Goal: Information Seeking & Learning: Learn about a topic

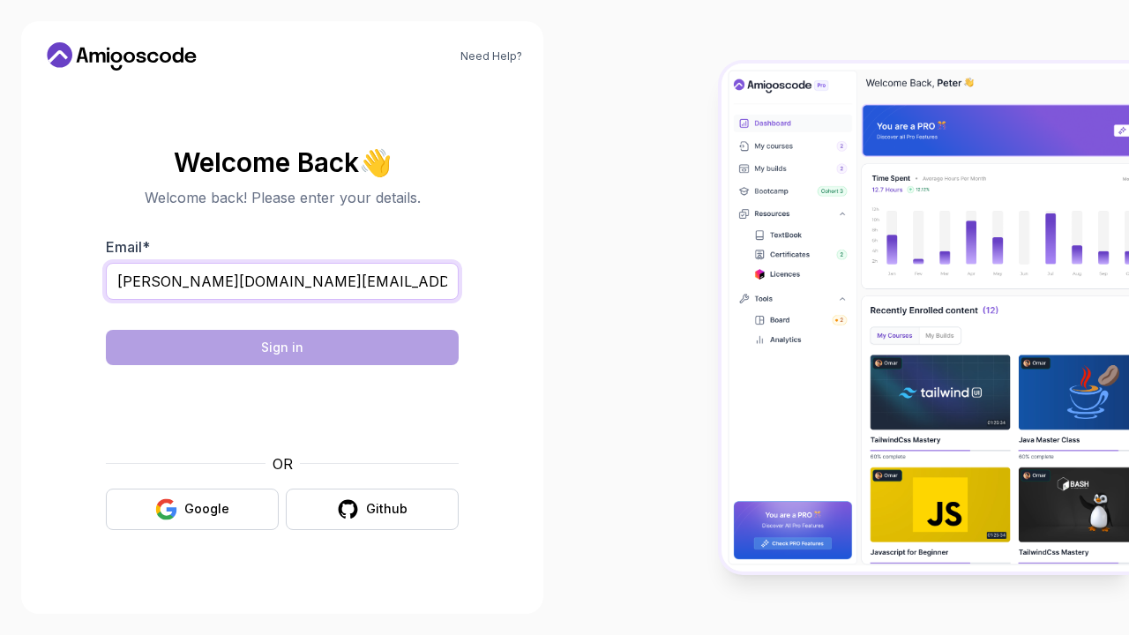
type input "[PERSON_NAME][DOMAIN_NAME][EMAIL_ADDRESS][DOMAIN_NAME]"
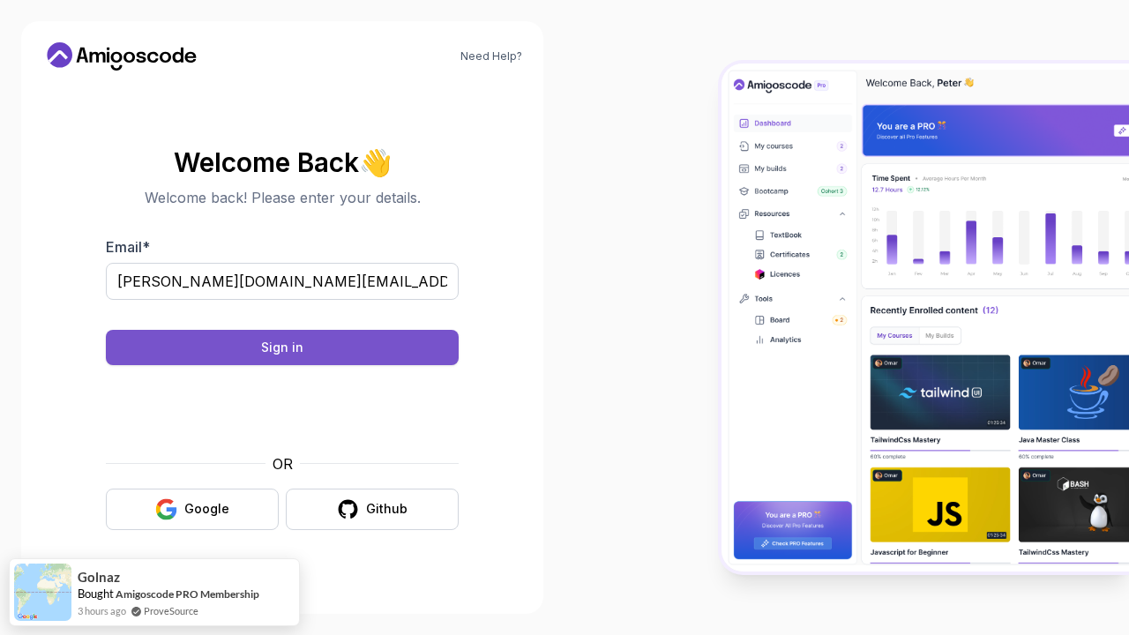
click at [251, 353] on button "Sign in" at bounding box center [282, 347] width 353 height 35
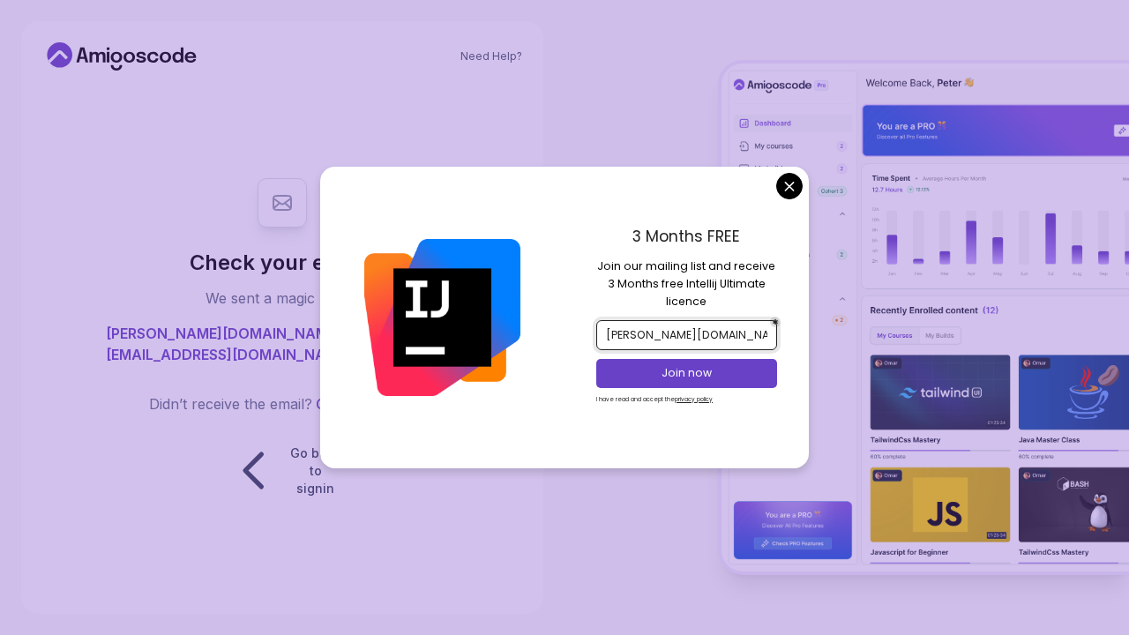
type input "[PERSON_NAME][DOMAIN_NAME][EMAIL_ADDRESS][DOMAIN_NAME]"
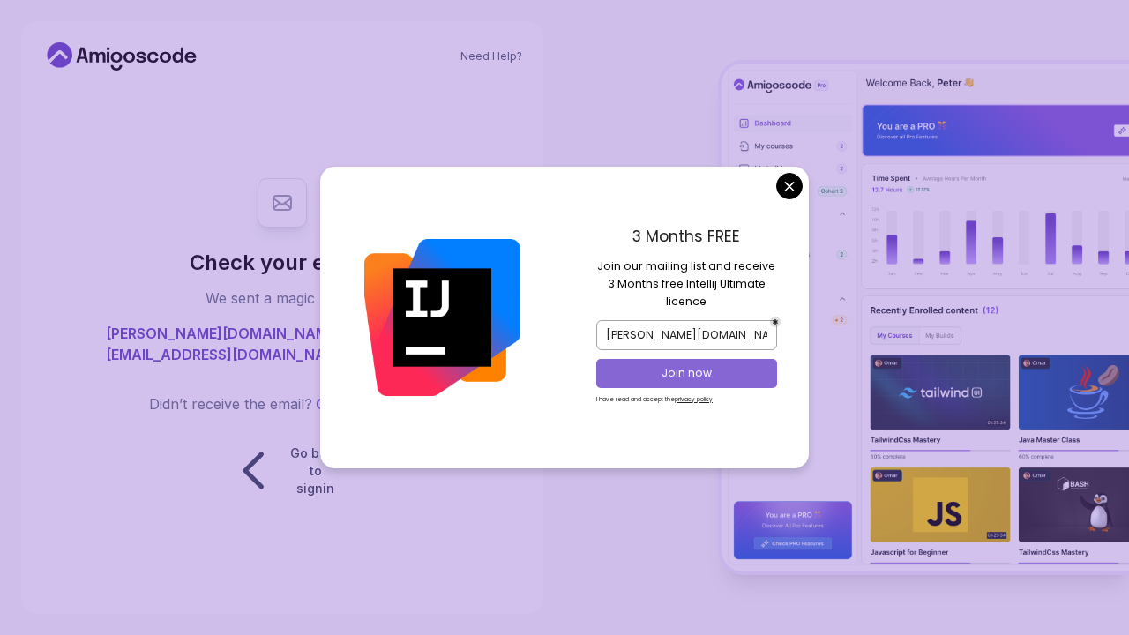
click at [610, 374] on p "Join now" at bounding box center [687, 373] width 146 height 16
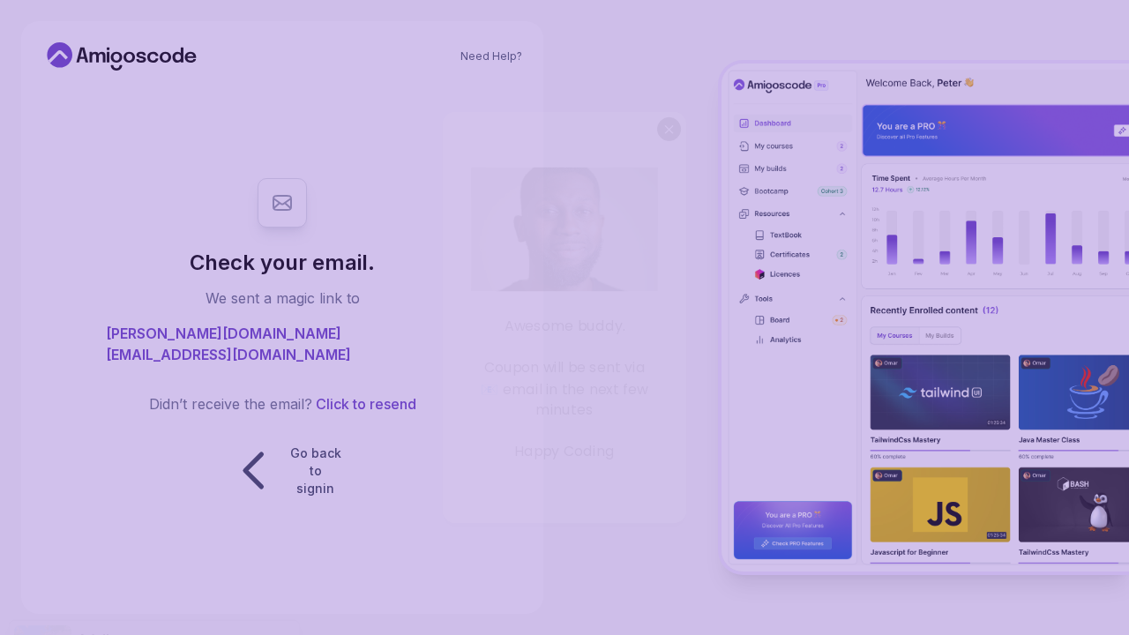
click at [610, 118] on body "Need Help? Check your email. We sent a magic link to sara.bk.ml@gmail.com Didn’…" at bounding box center [564, 317] width 1129 height 635
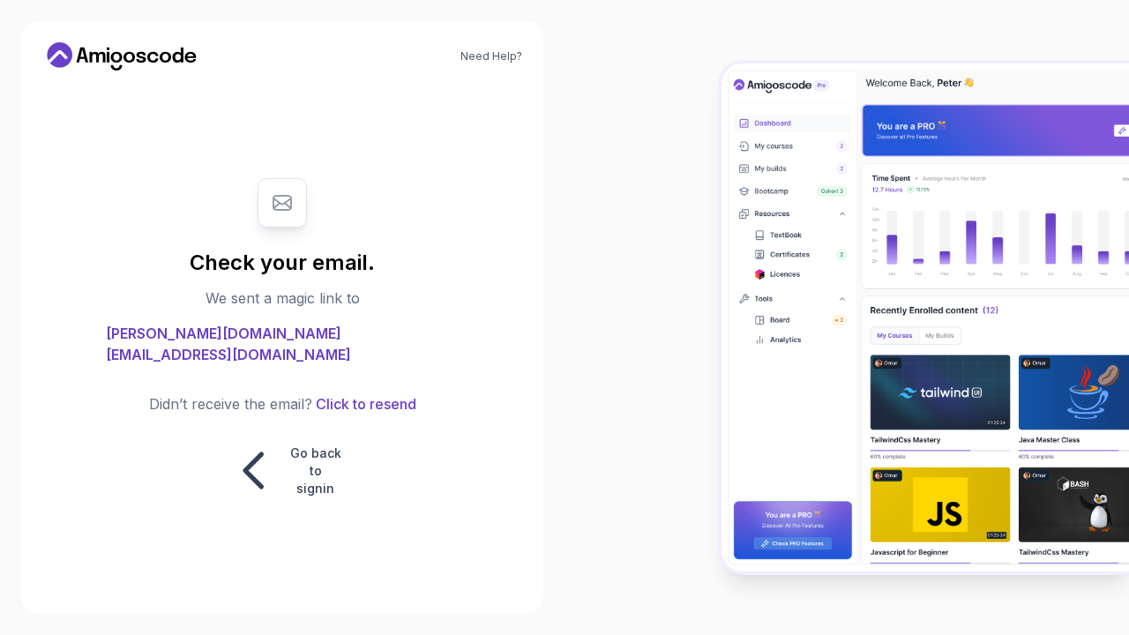
click at [130, 58] on icon at bounding box center [121, 56] width 159 height 28
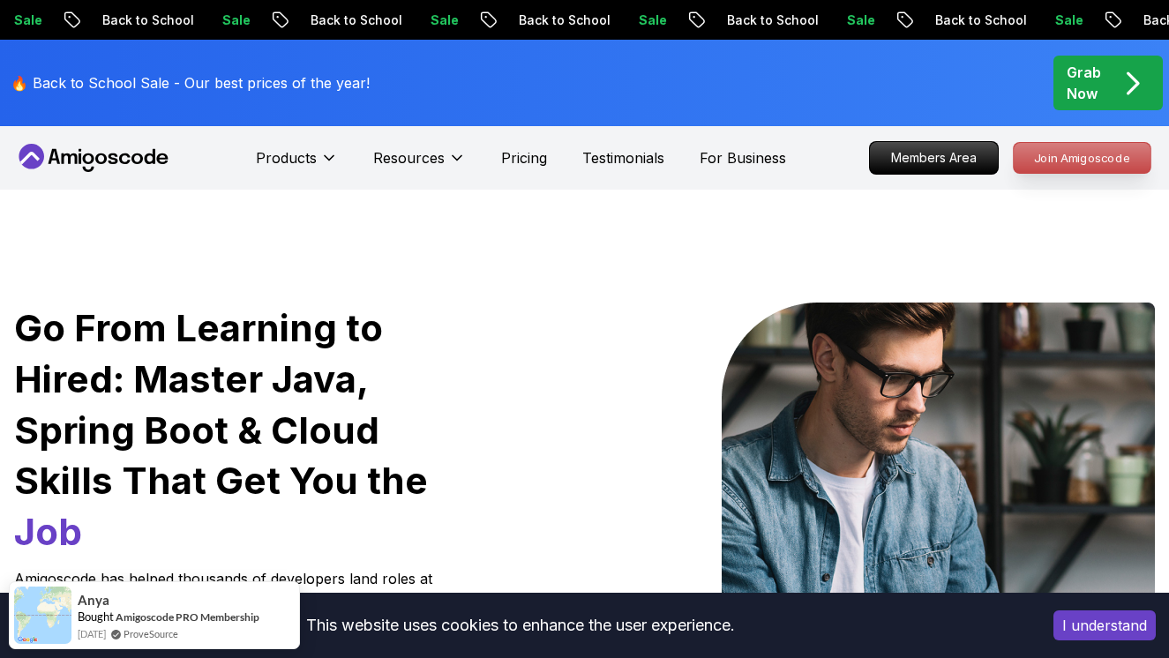
click at [610, 161] on p "Join Amigoscode" at bounding box center [1082, 158] width 137 height 30
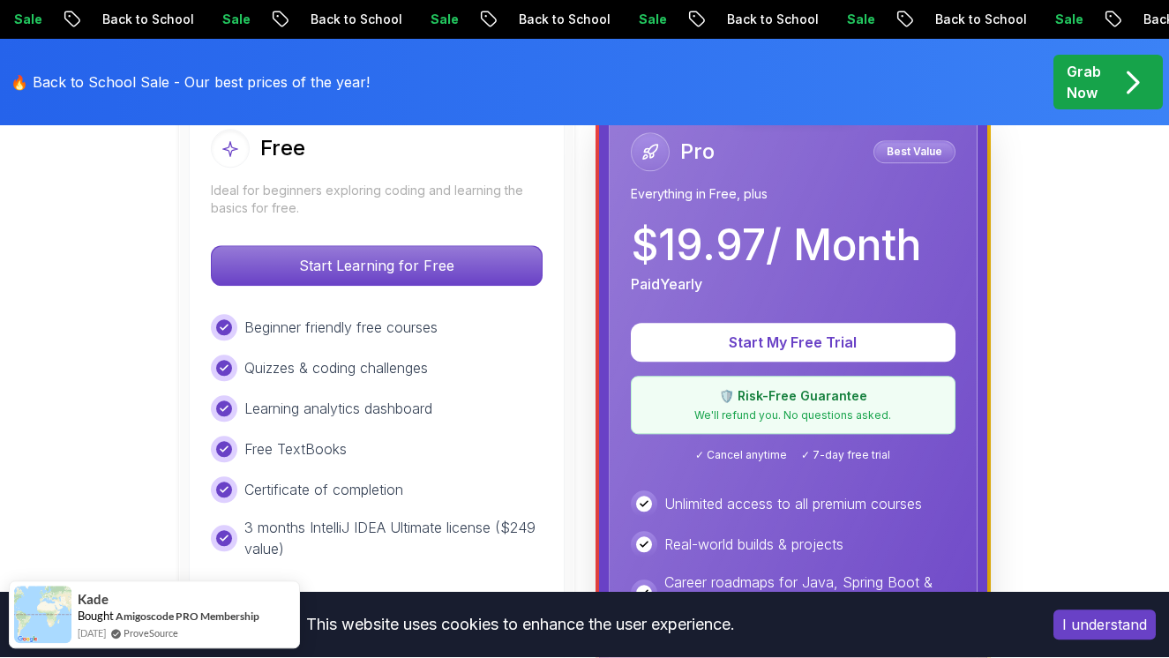
scroll to position [581, 0]
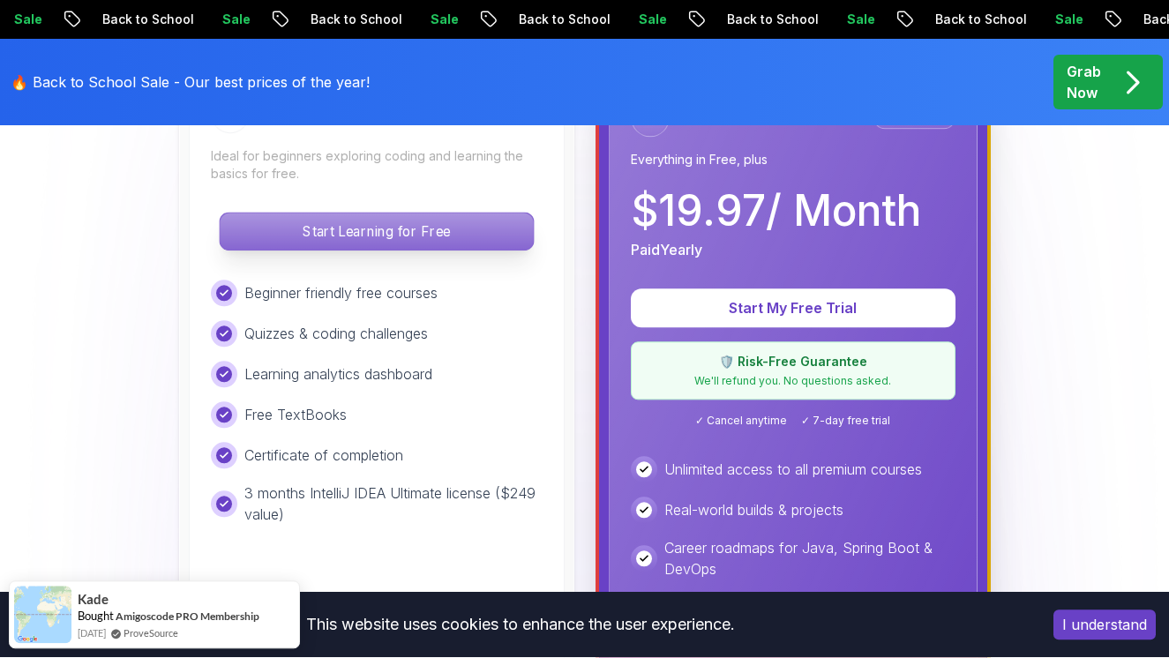
click at [351, 229] on p "Start Learning for Free" at bounding box center [376, 232] width 313 height 37
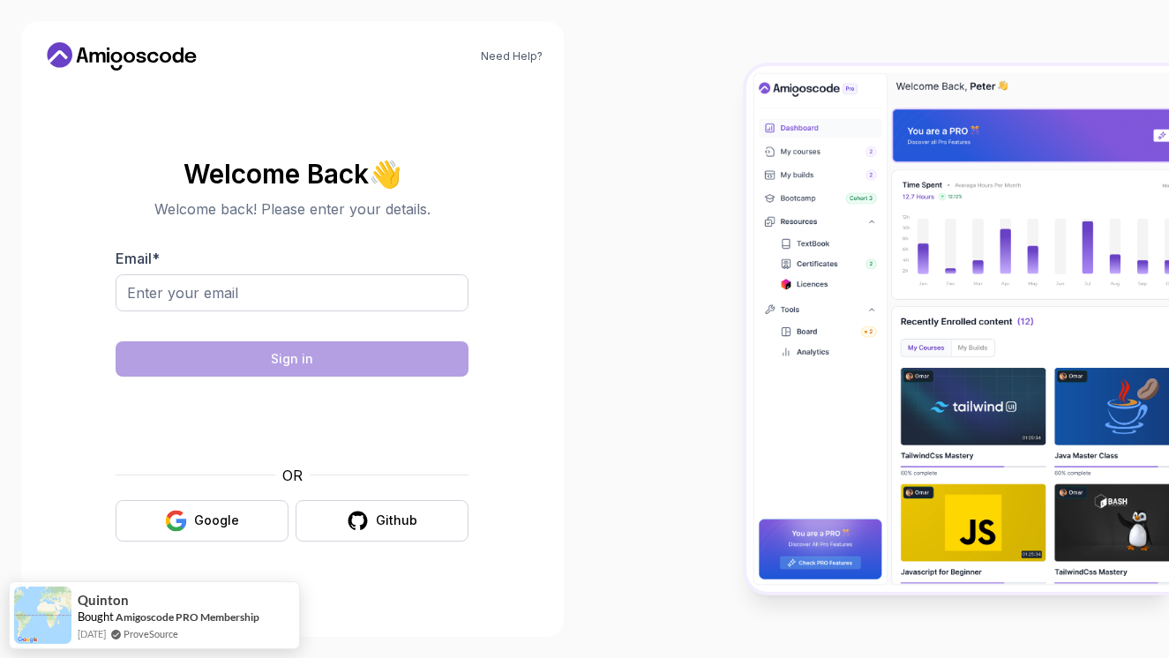
click at [316, 271] on div "Email *" at bounding box center [292, 289] width 353 height 83
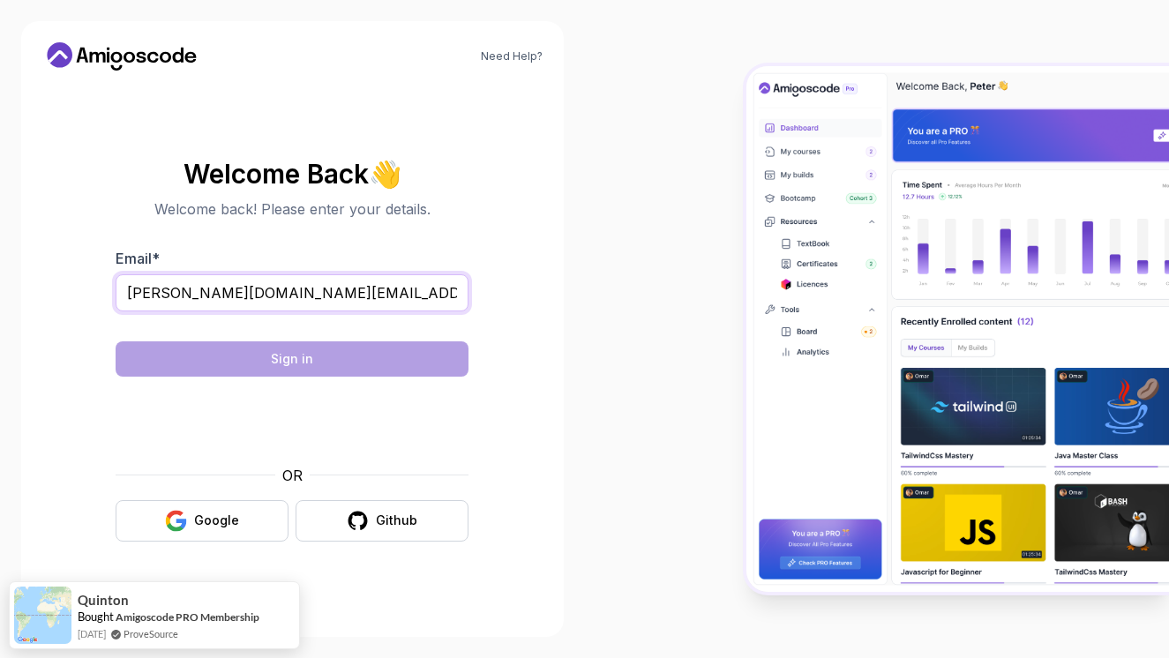
type input "sara.bk.ml@gmail.com"
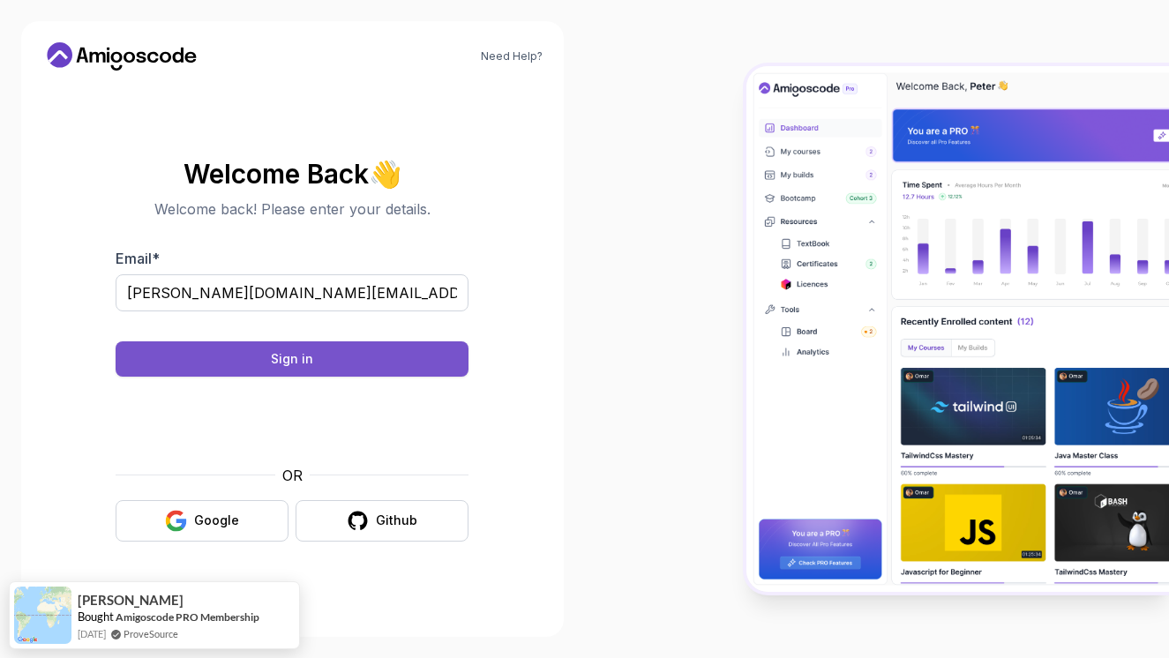
click at [409, 366] on button "Sign in" at bounding box center [292, 358] width 353 height 35
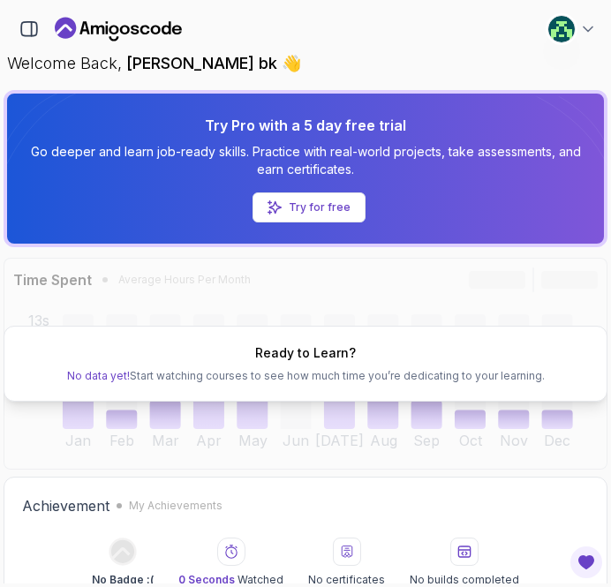
click at [298, 200] on p "Try for free" at bounding box center [320, 207] width 62 height 14
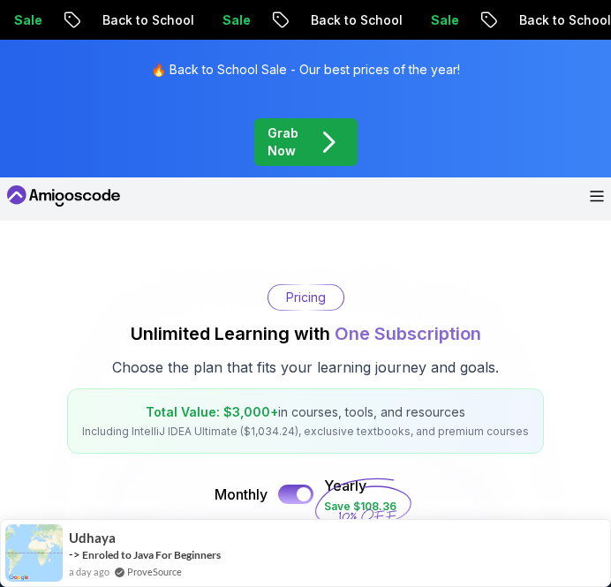
scroll to position [10, 0]
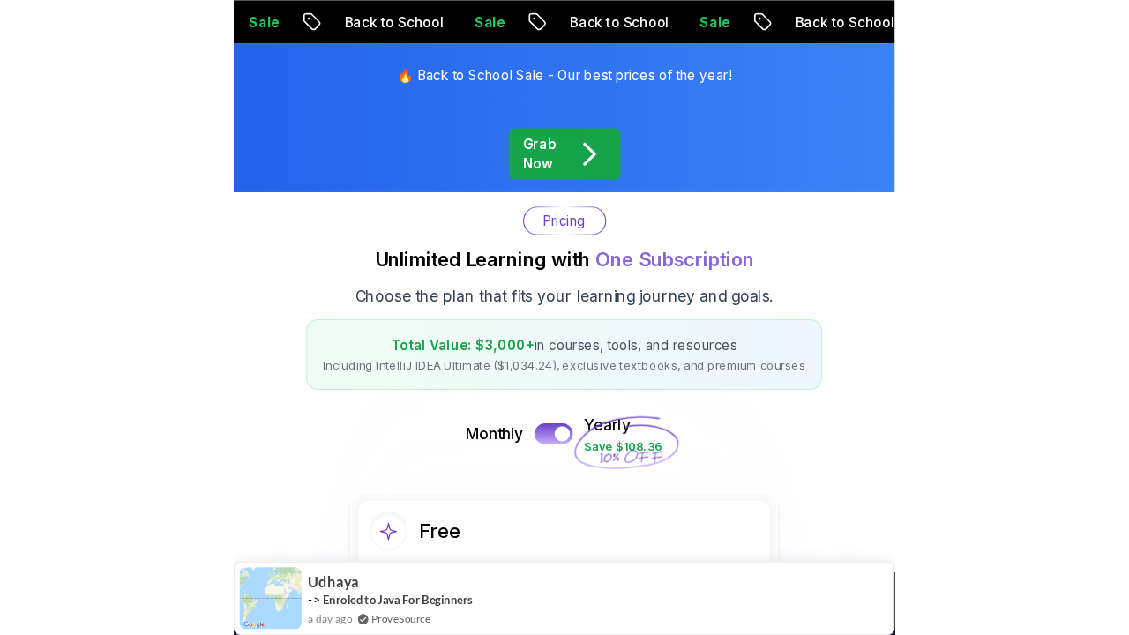
scroll to position [94, 0]
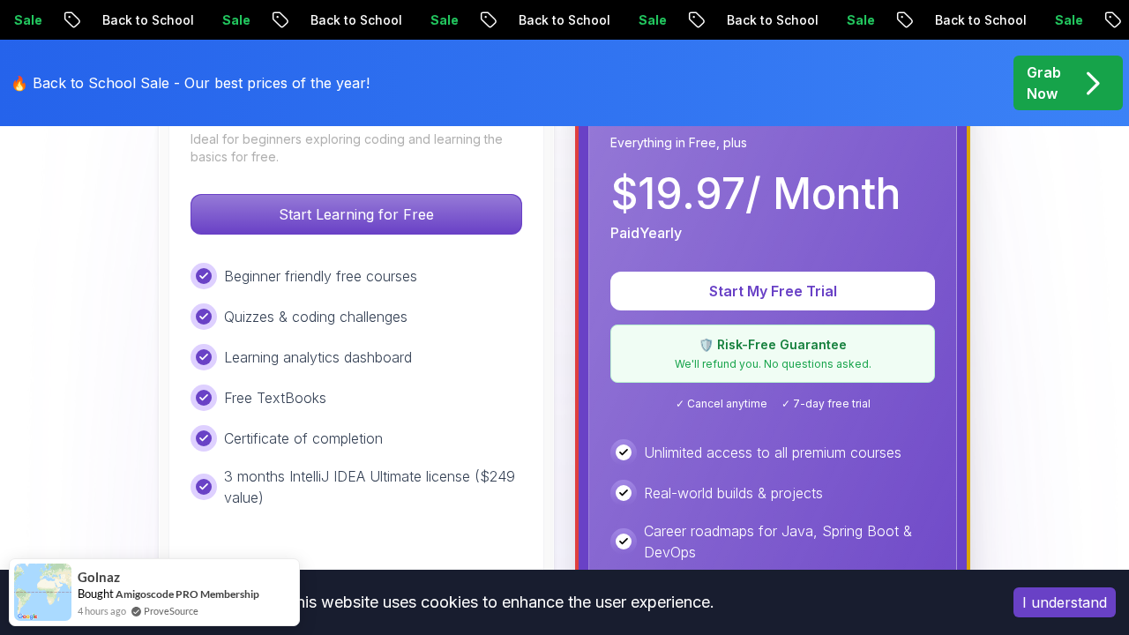
scroll to position [600, 0]
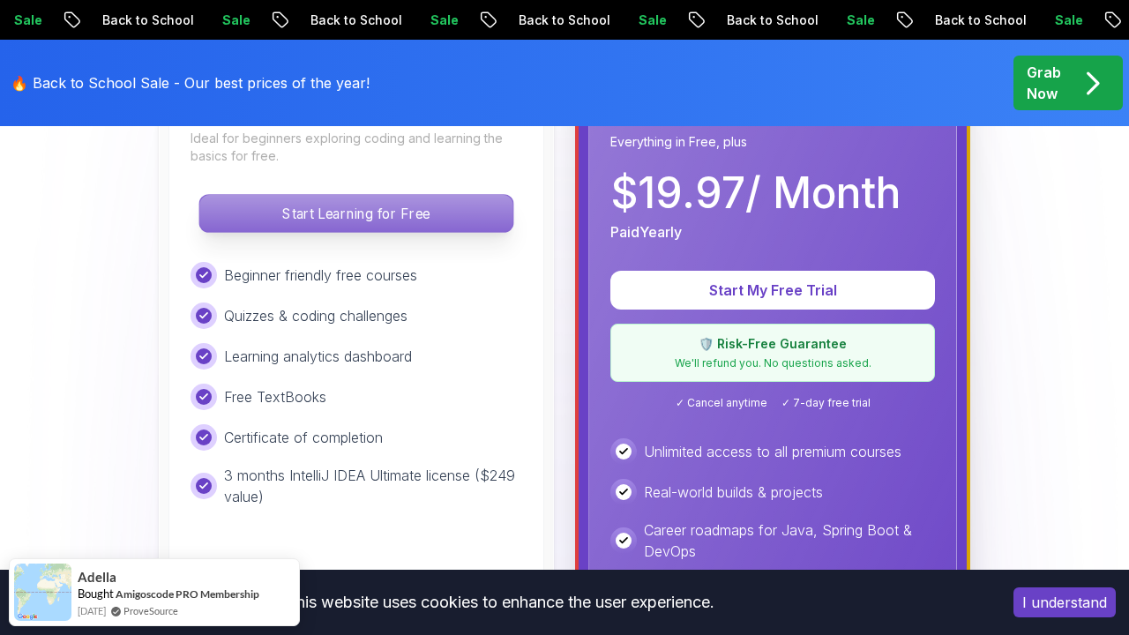
click at [394, 208] on p "Start Learning for Free" at bounding box center [355, 213] width 313 height 37
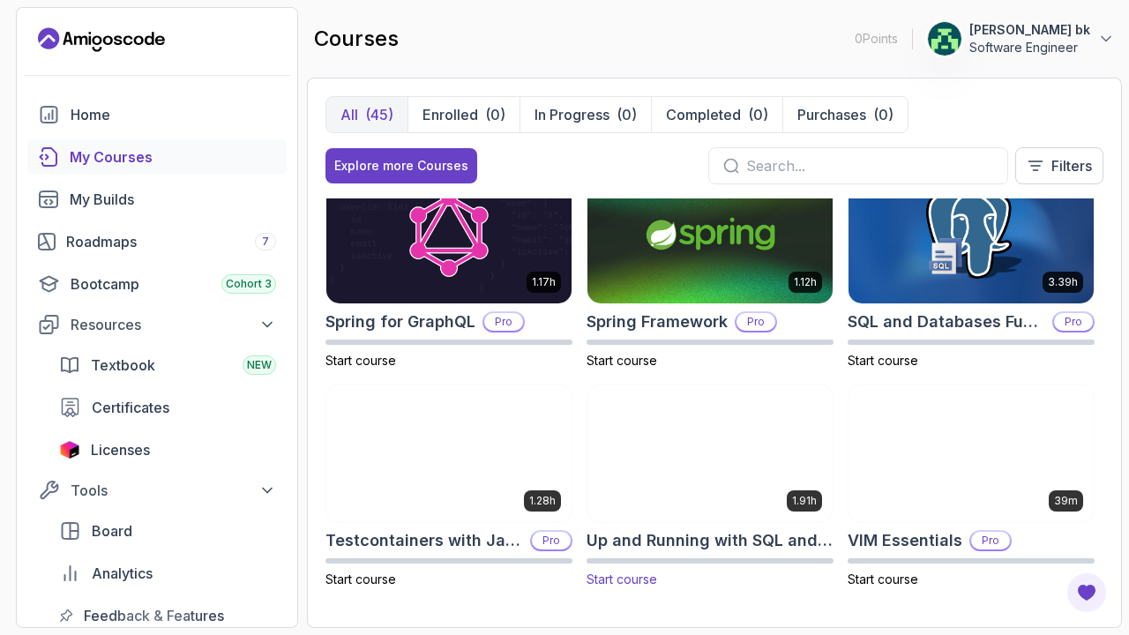
scroll to position [2872, 0]
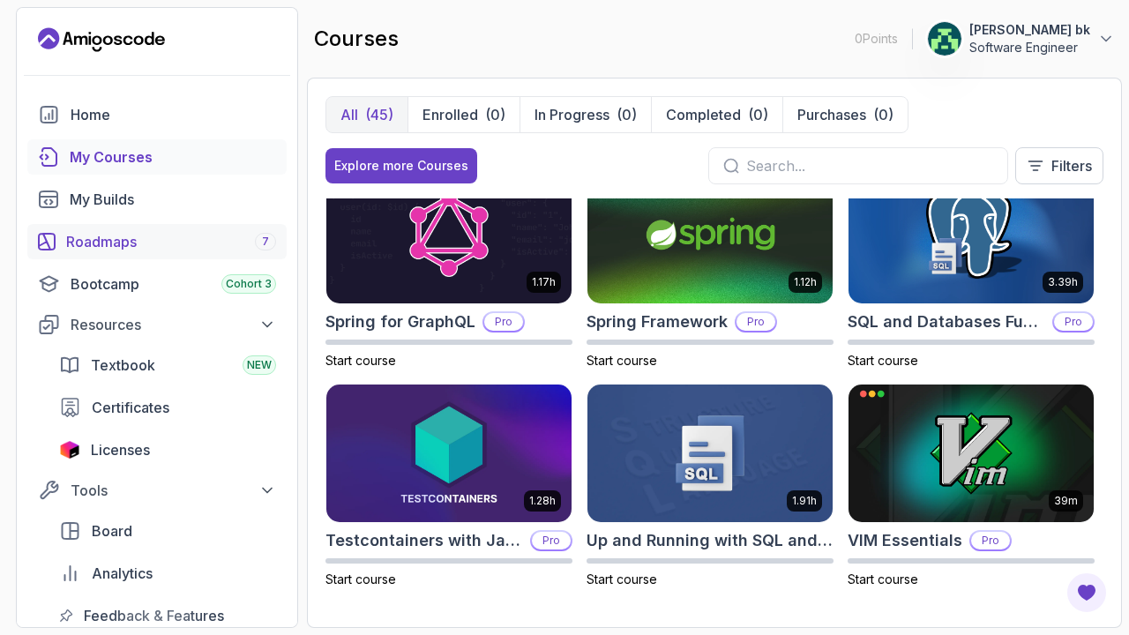
click at [99, 252] on link "Roadmaps 7" at bounding box center [156, 241] width 259 height 35
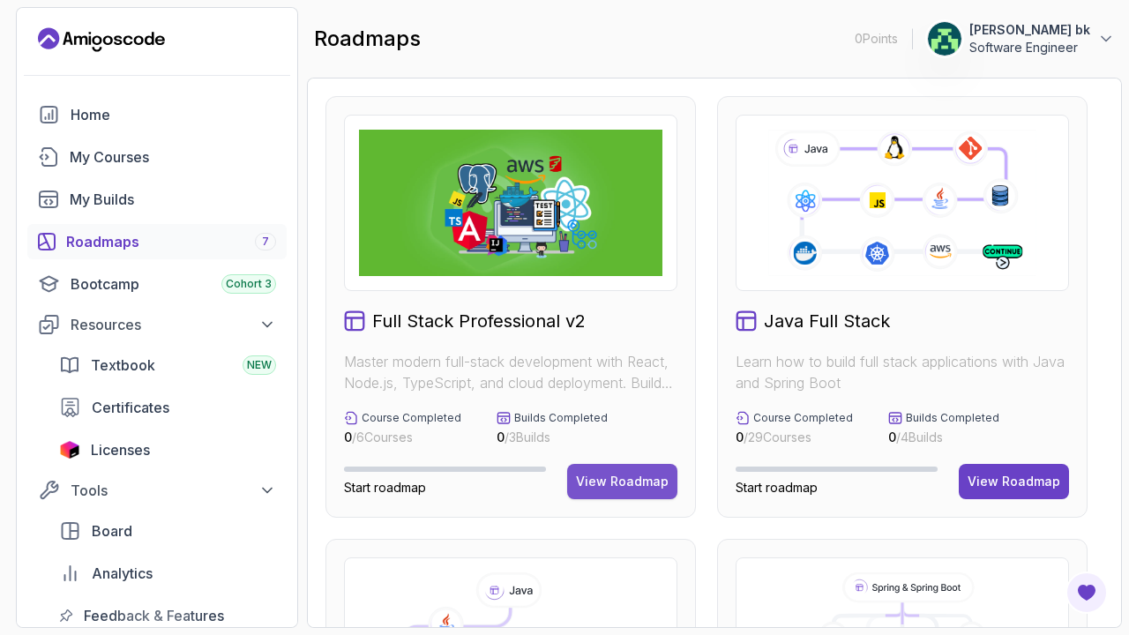
click at [610, 491] on button "View Roadmap" at bounding box center [622, 481] width 110 height 35
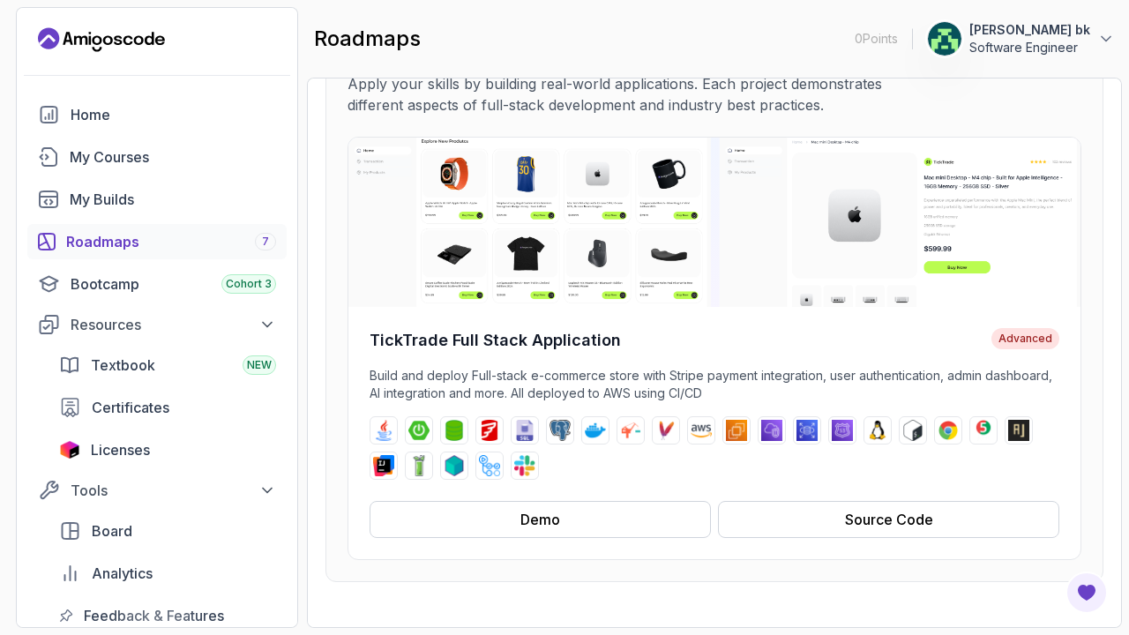
scroll to position [280, 0]
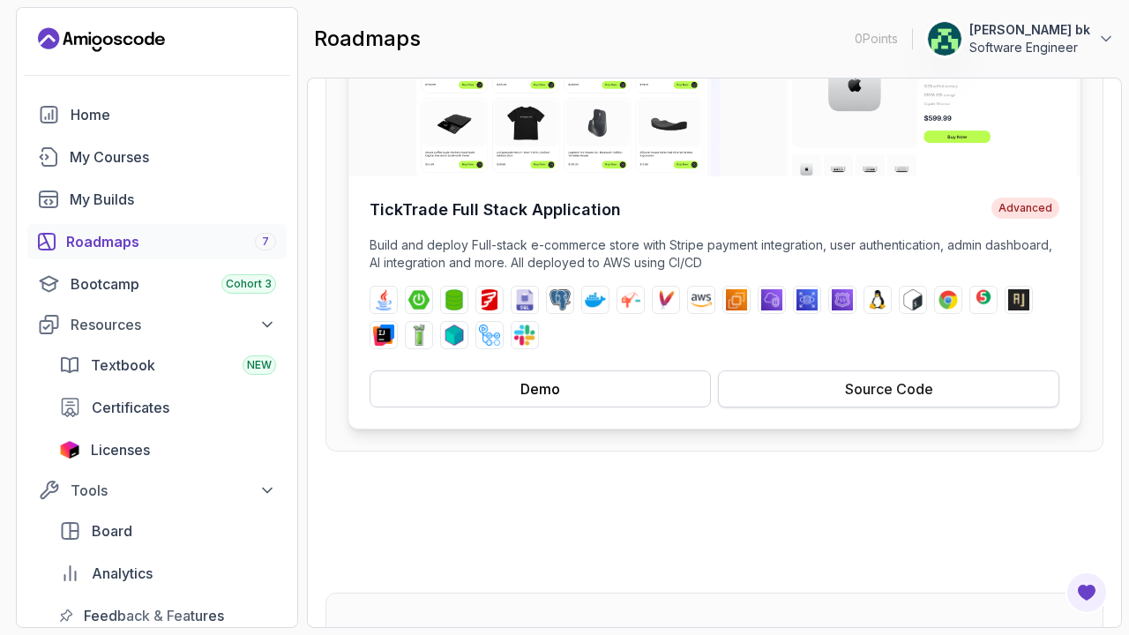
click at [610, 392] on div "Source Code" at bounding box center [889, 389] width 88 height 21
click at [587, 378] on button "Demo" at bounding box center [540, 389] width 341 height 37
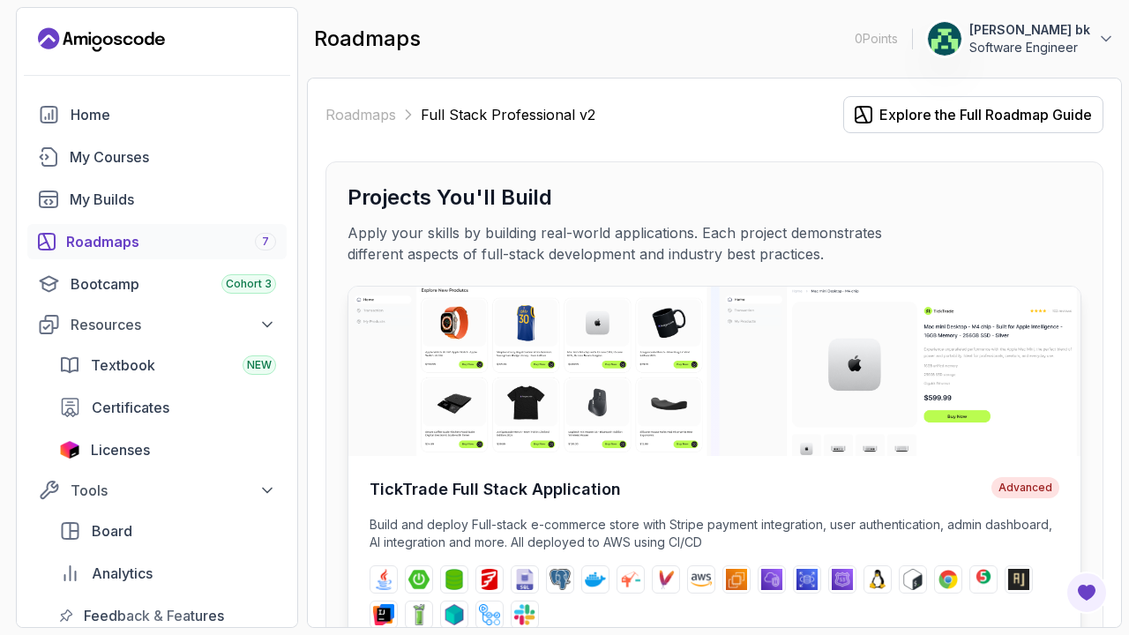
scroll to position [0, 0]
click at [610, 124] on div "Explore the Full Roadmap Guide" at bounding box center [986, 114] width 213 height 21
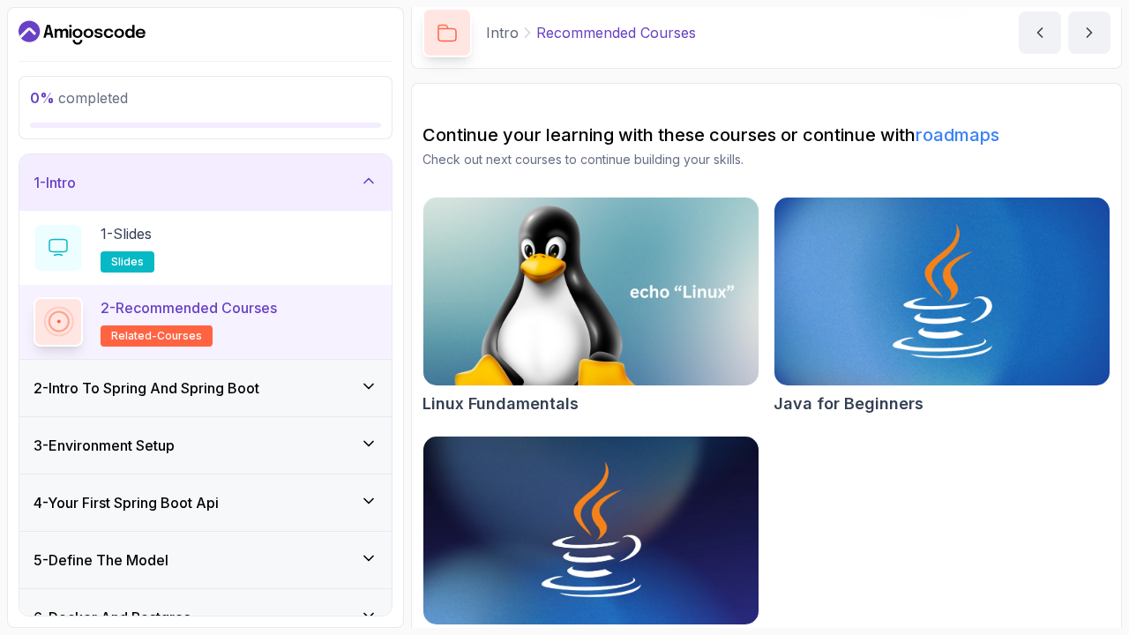
scroll to position [73, 0]
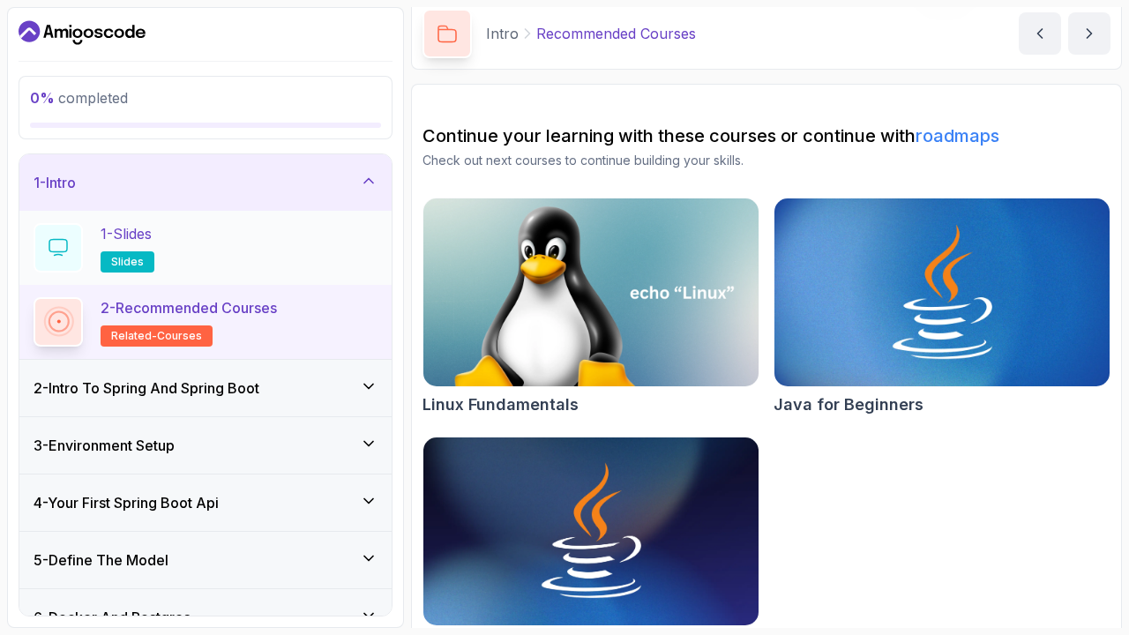
click at [166, 267] on div "1 - Slides slides" at bounding box center [206, 247] width 344 height 49
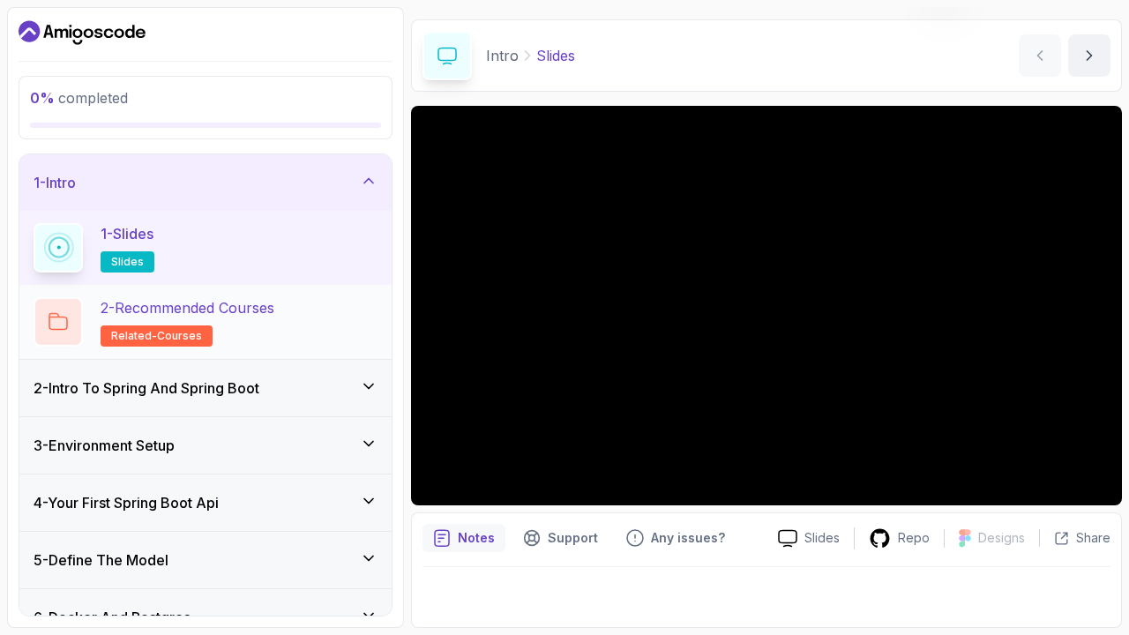
click at [239, 328] on h2 "2 - Recommended Courses related-courses" at bounding box center [188, 321] width 174 height 49
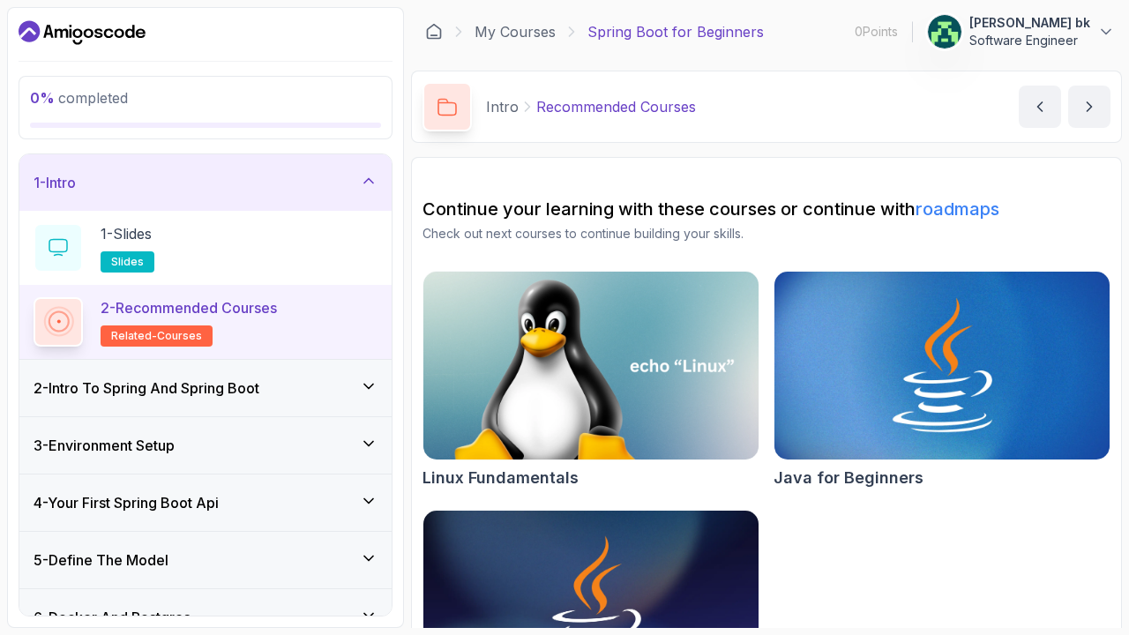
click at [221, 383] on h3 "2 - Intro To Spring And Spring Boot" at bounding box center [147, 388] width 226 height 21
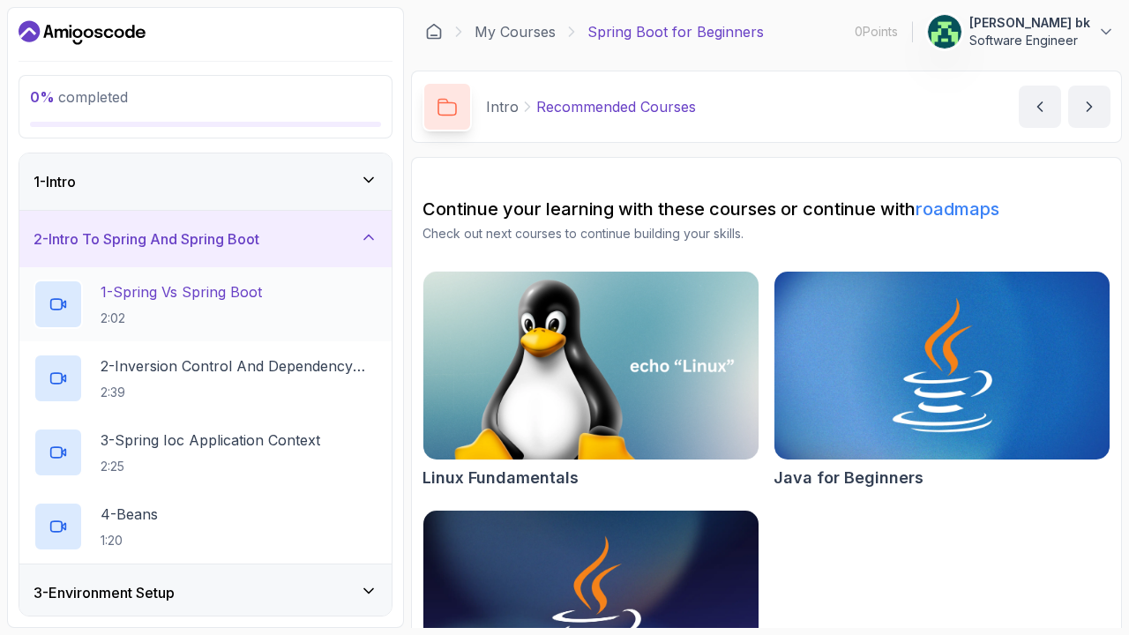
click at [243, 327] on p "2:02" at bounding box center [181, 319] width 161 height 18
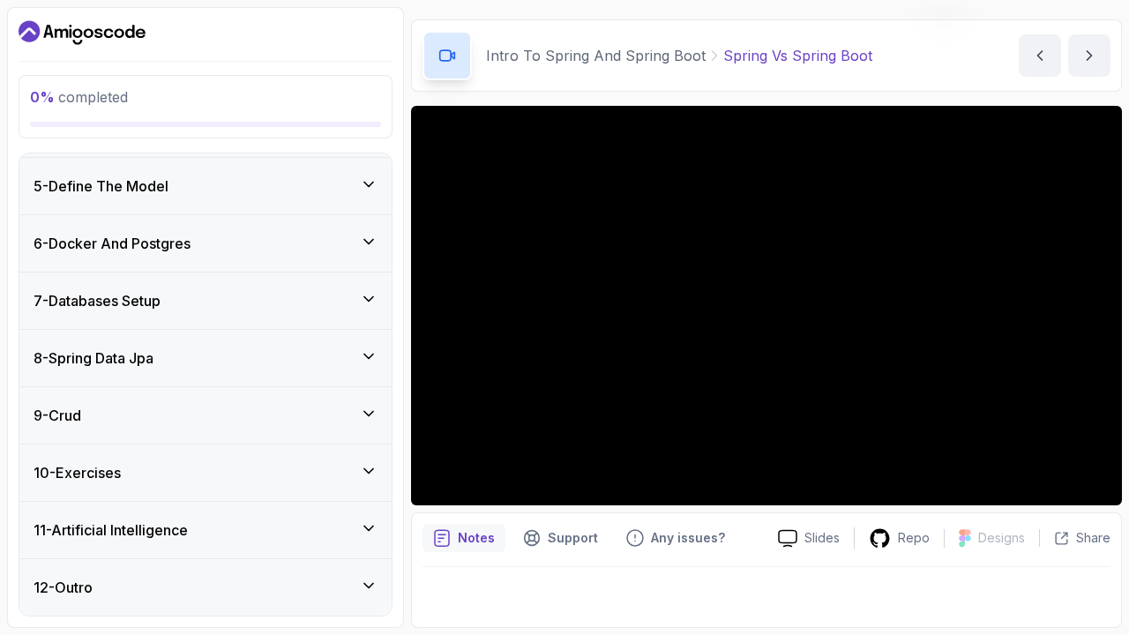
scroll to position [521, 0]
click at [222, 371] on div "8 - Spring Data Jpa" at bounding box center [205, 358] width 372 height 56
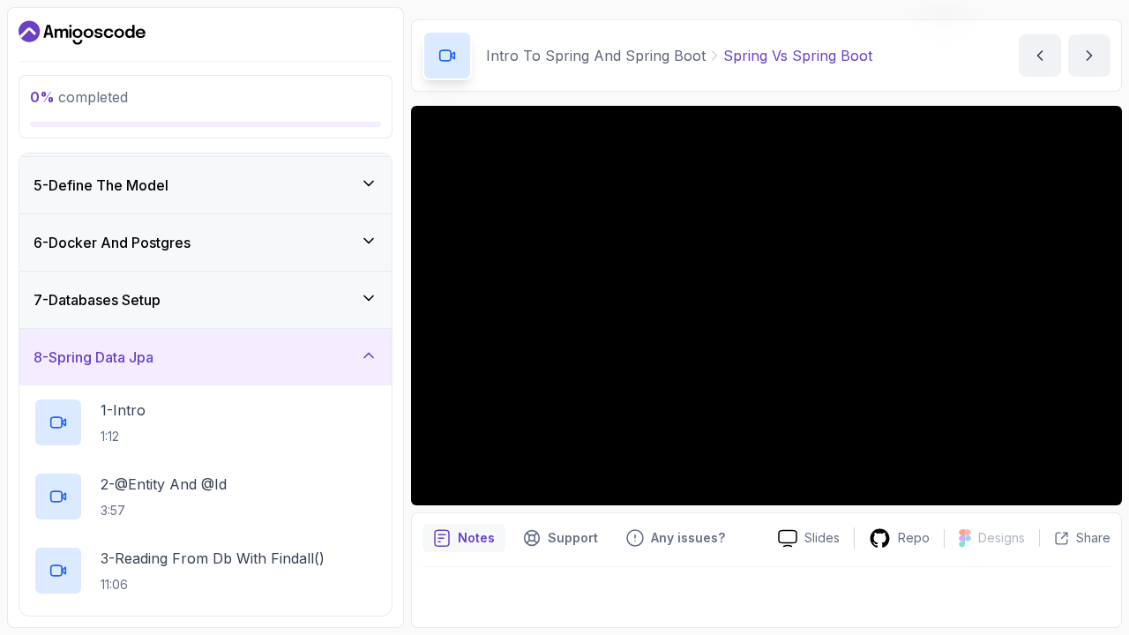
click at [236, 366] on div "8 - Spring Data Jpa" at bounding box center [206, 357] width 344 height 21
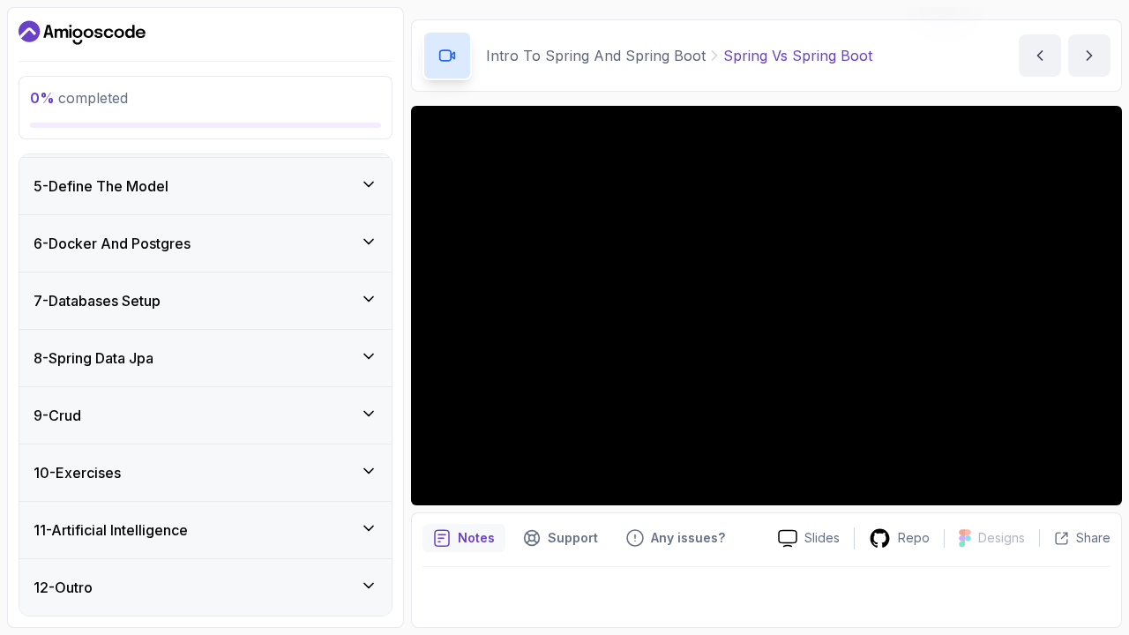
click at [274, 317] on div "7 - Databases Setup" at bounding box center [205, 301] width 372 height 56
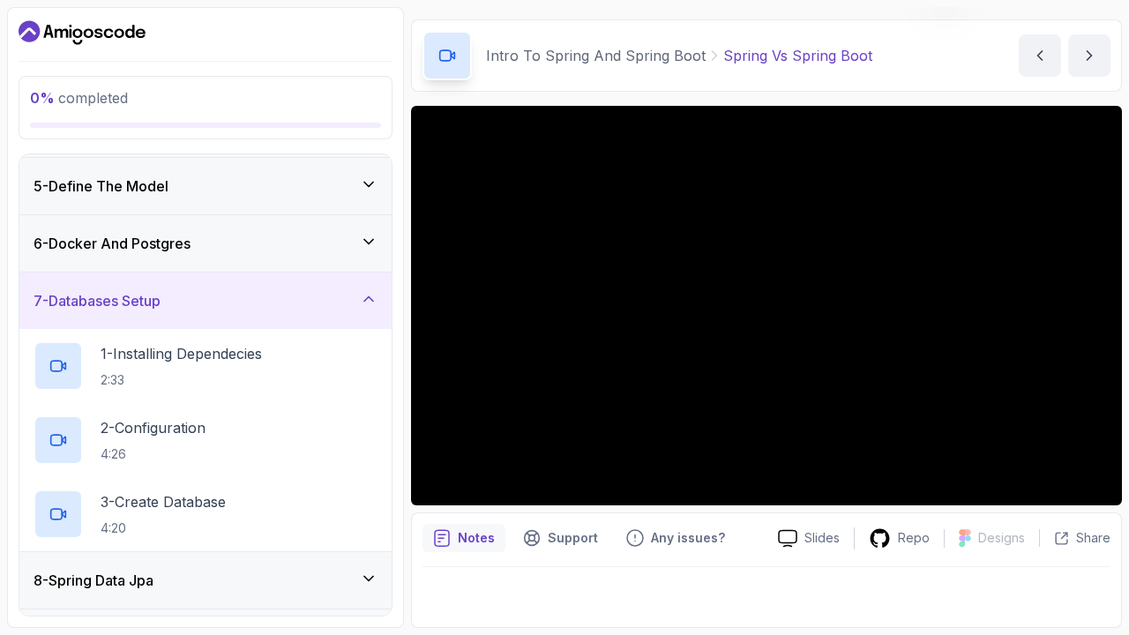
click at [274, 317] on div "7 - Databases Setup" at bounding box center [205, 301] width 372 height 56
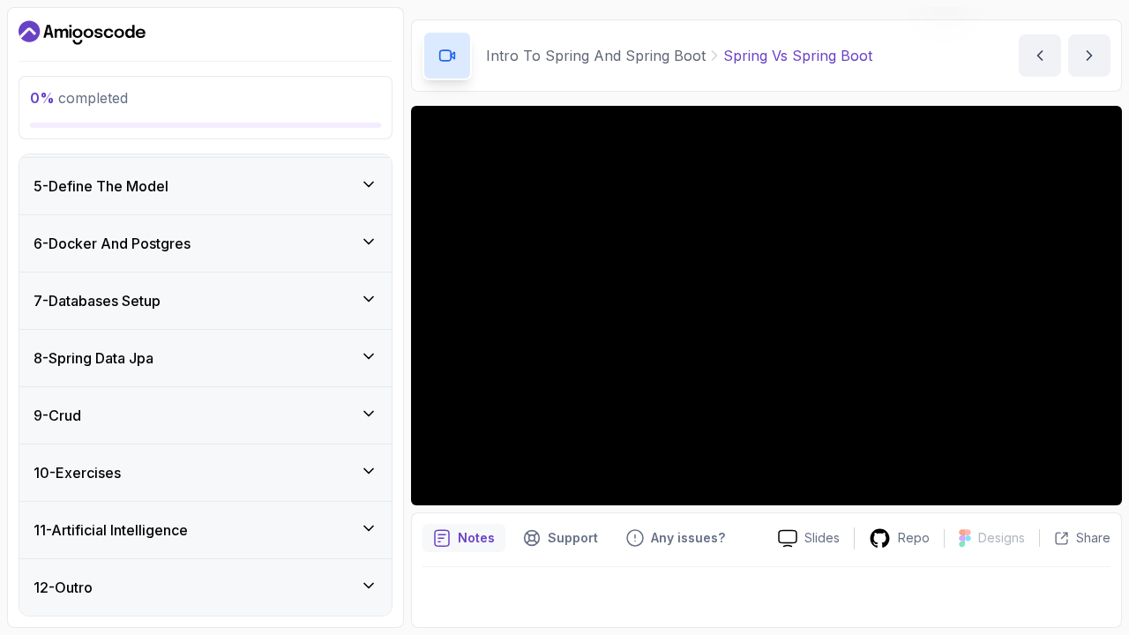
click at [239, 412] on div "9 - Crud" at bounding box center [206, 415] width 344 height 21
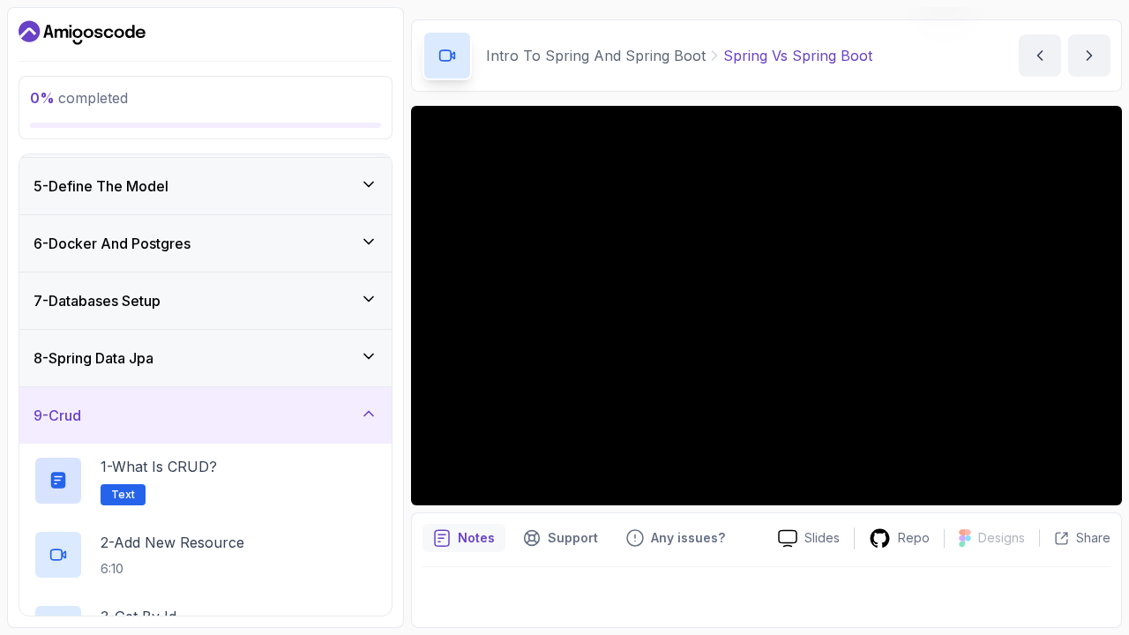
click at [239, 412] on div "9 - Crud" at bounding box center [206, 415] width 344 height 21
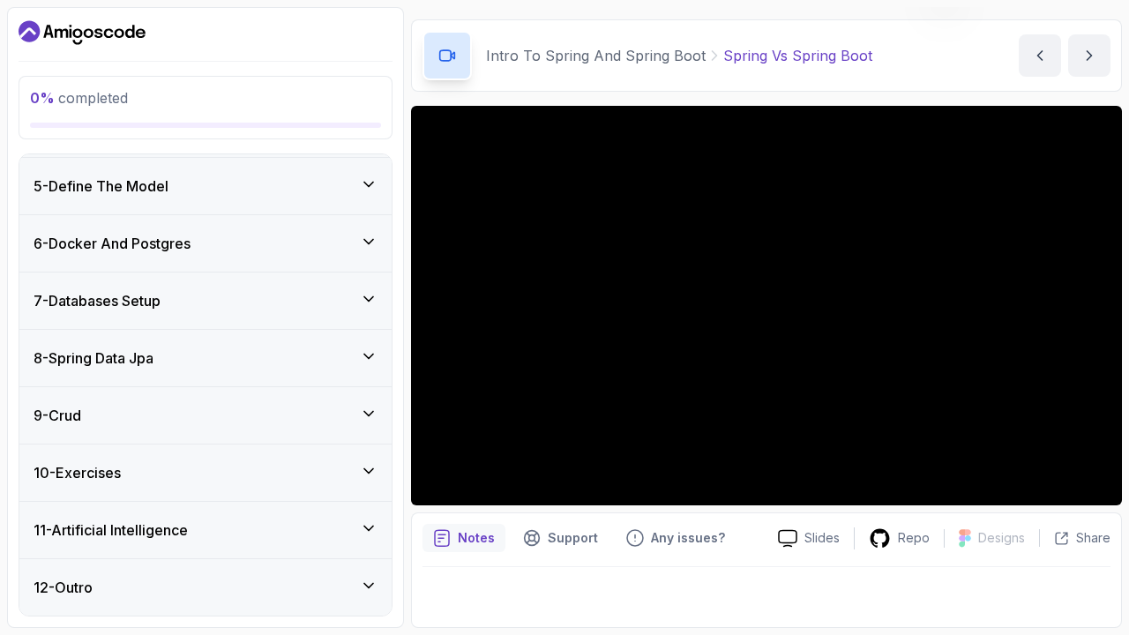
scroll to position [0, 0]
click at [228, 521] on div "11 - Artificial Intelligence" at bounding box center [206, 530] width 344 height 21
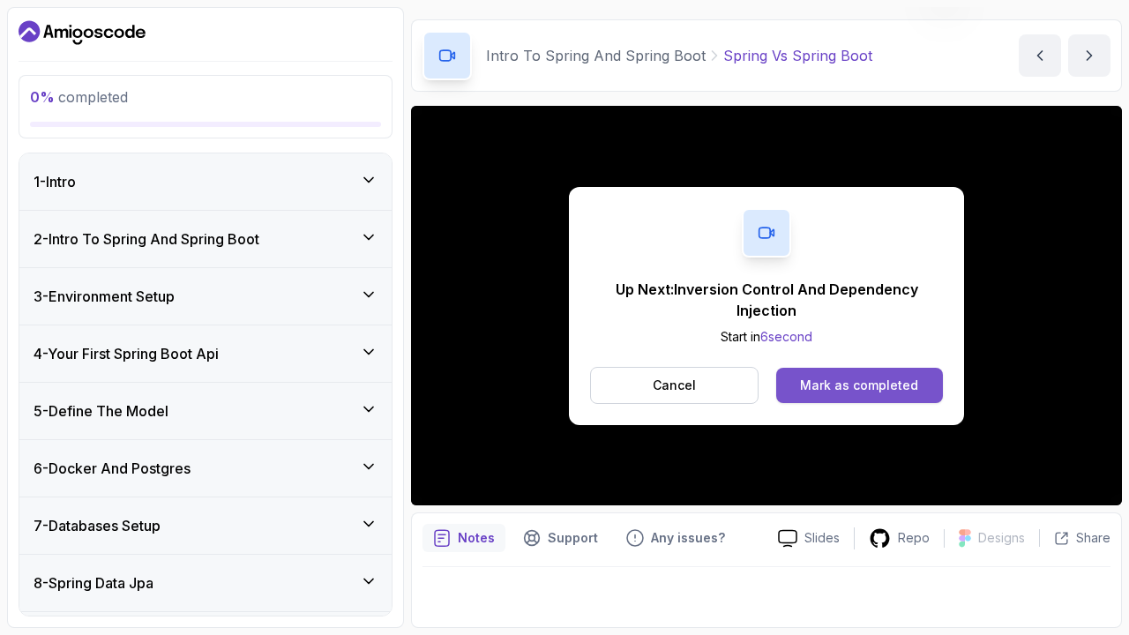
click at [937, 373] on button "Mark as completed" at bounding box center [859, 385] width 167 height 35
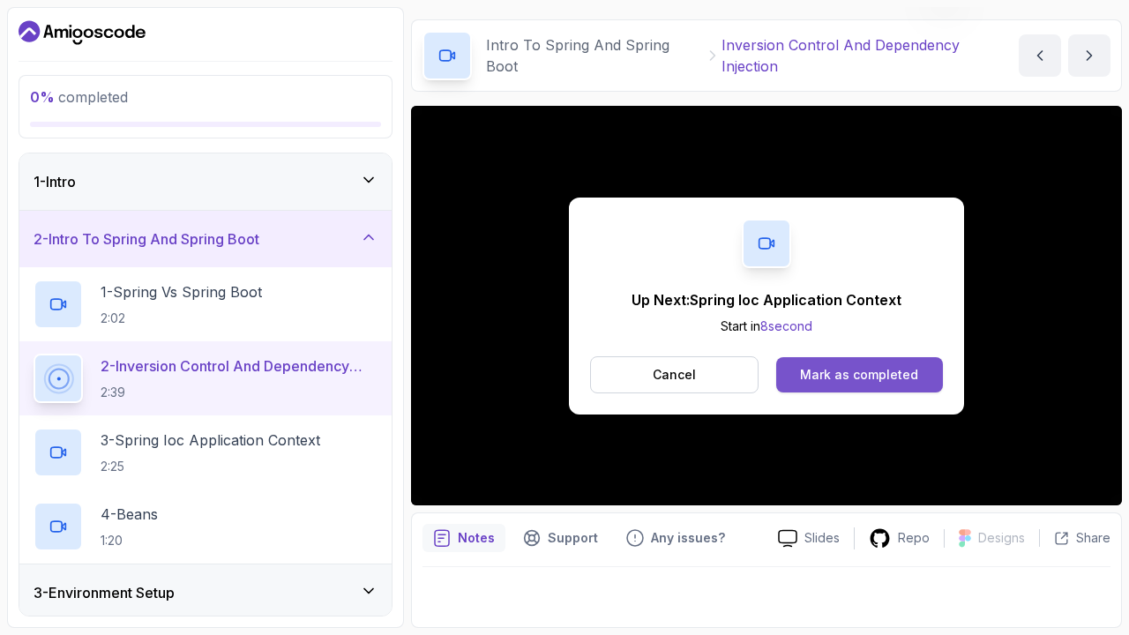
click at [884, 385] on button "Mark as completed" at bounding box center [859, 374] width 167 height 35
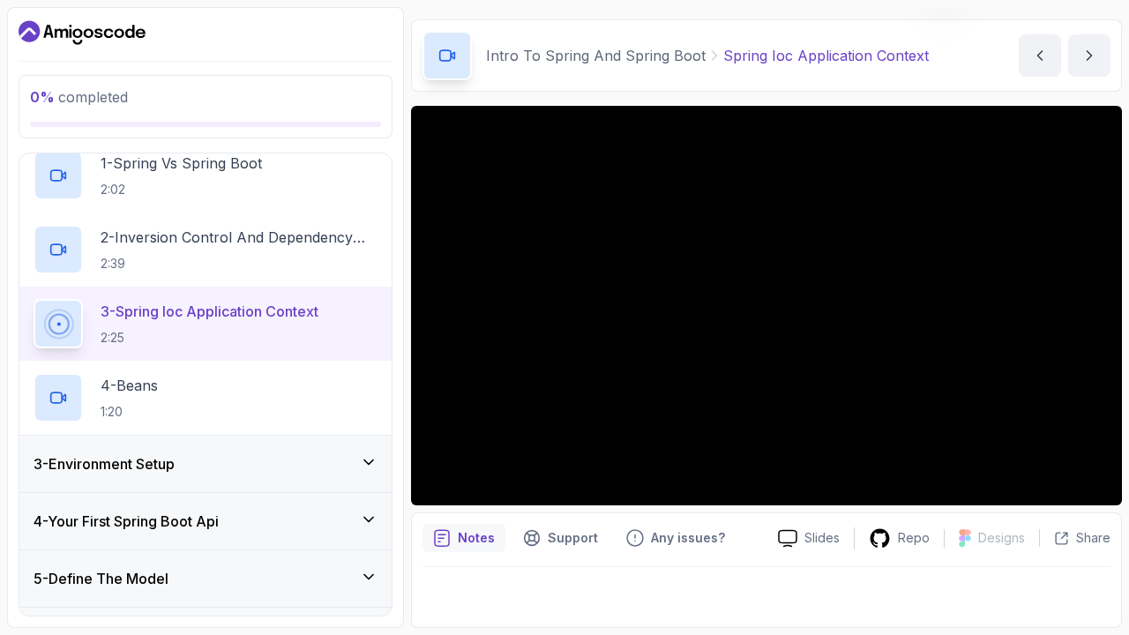
scroll to position [136, 0]
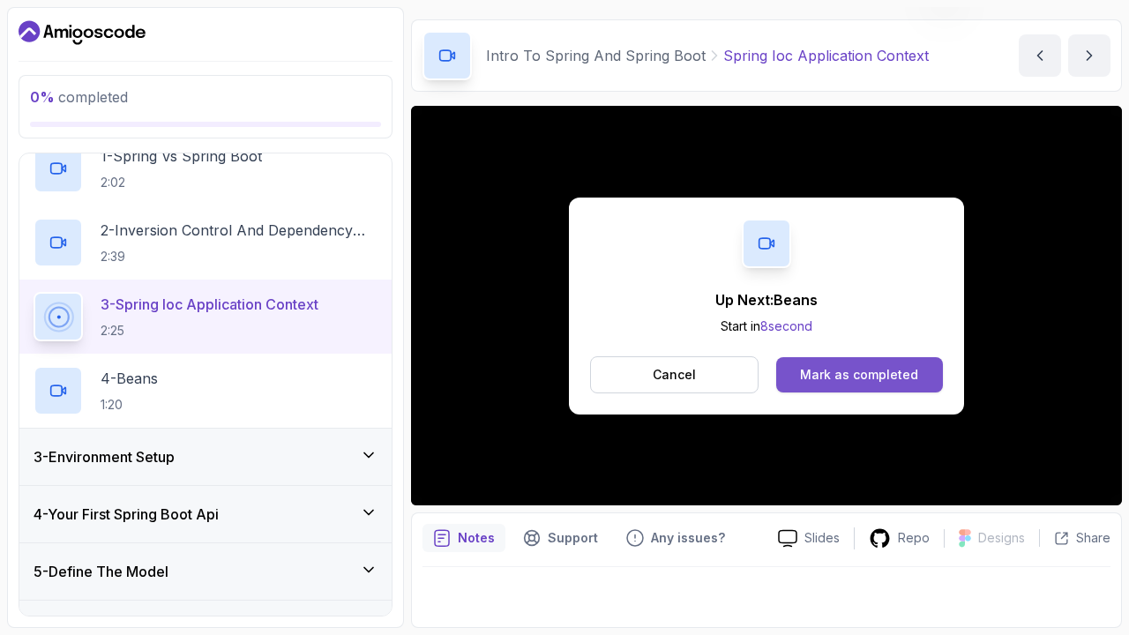
click at [889, 381] on div "Mark as completed" at bounding box center [859, 375] width 118 height 18
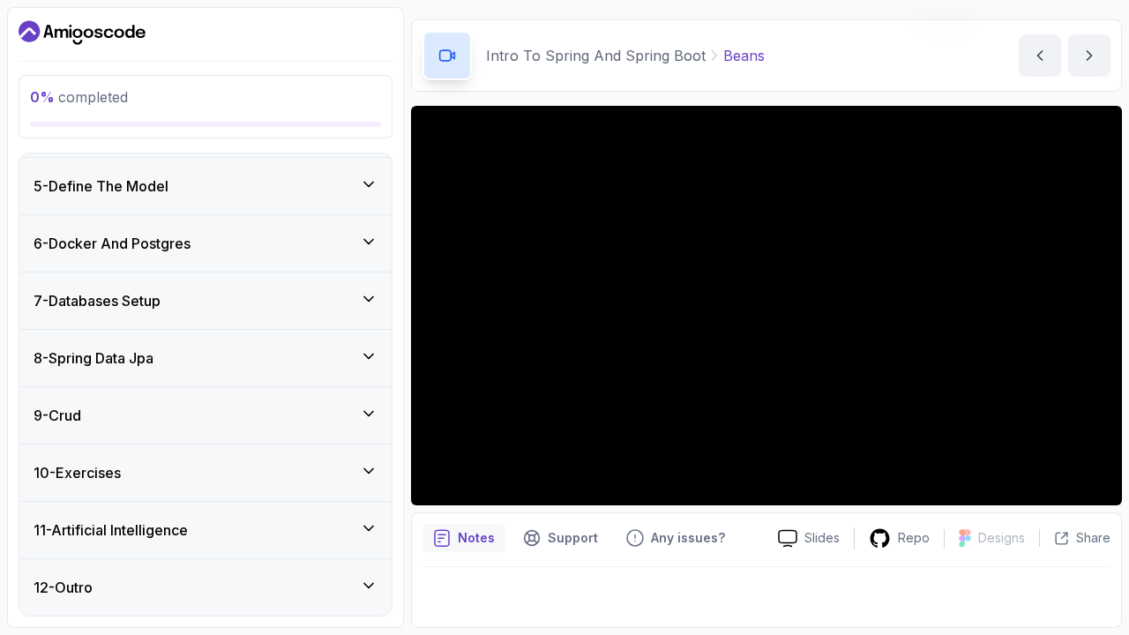
click at [79, 534] on h3 "11 - Artificial Intelligence" at bounding box center [111, 530] width 154 height 21
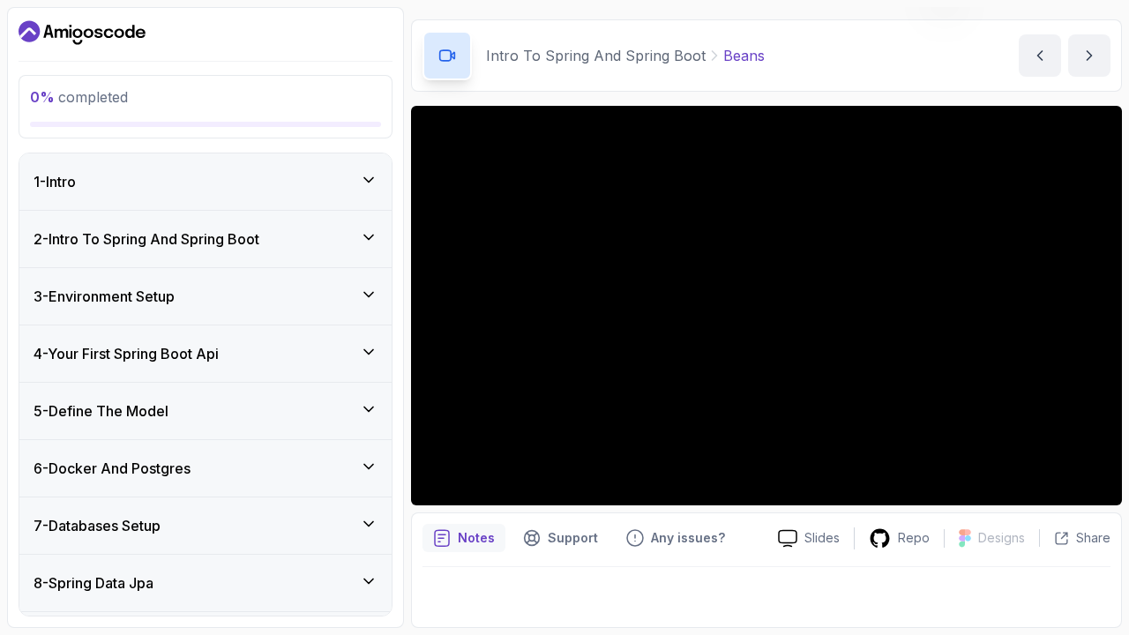
click at [209, 244] on h3 "2 - Intro To Spring And Spring Boot" at bounding box center [147, 239] width 226 height 21
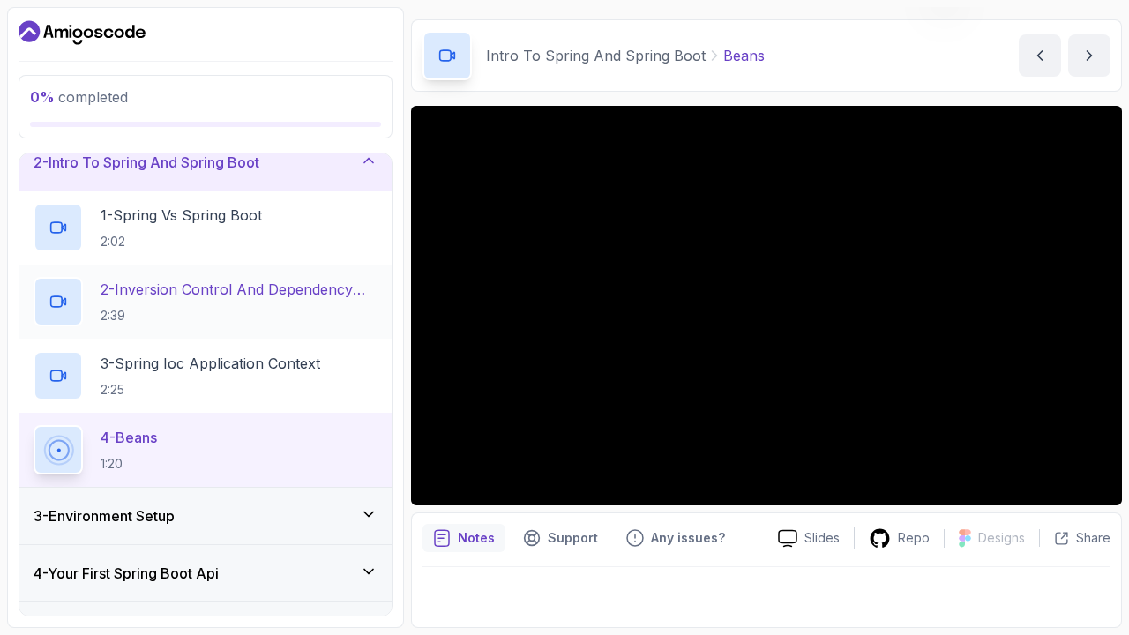
scroll to position [86, 0]
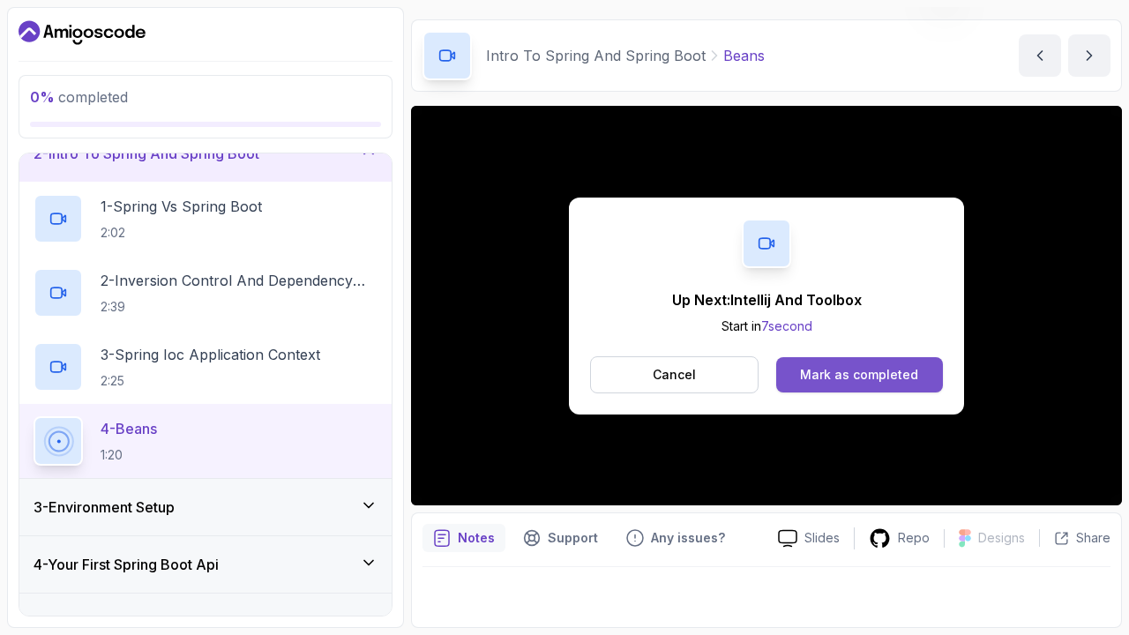
click at [919, 380] on button "Mark as completed" at bounding box center [859, 374] width 167 height 35
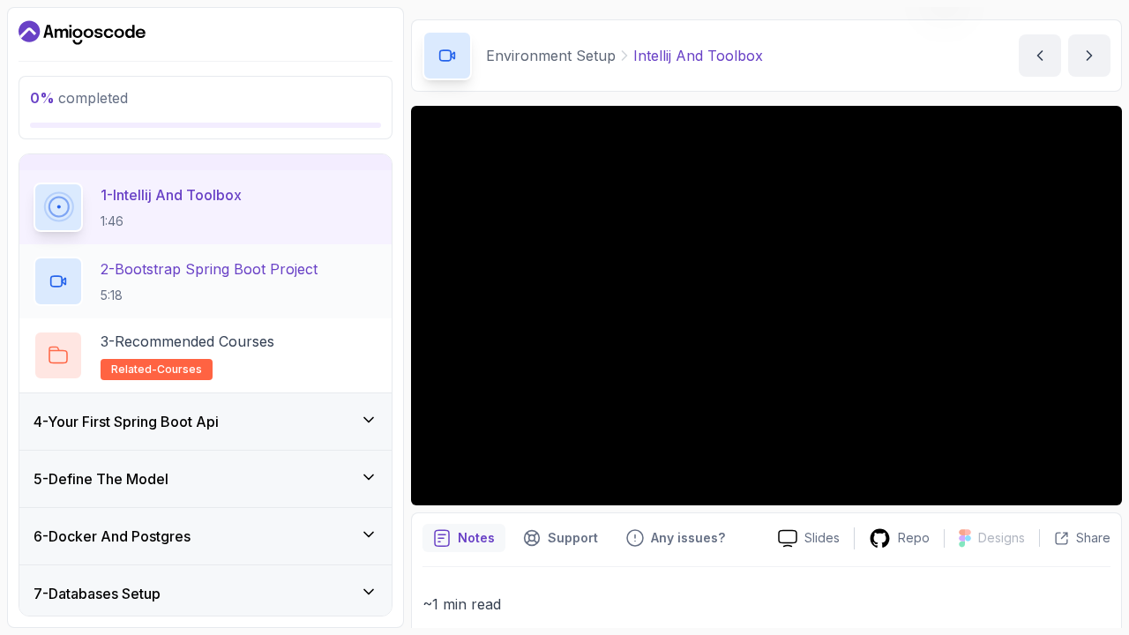
scroll to position [153, 0]
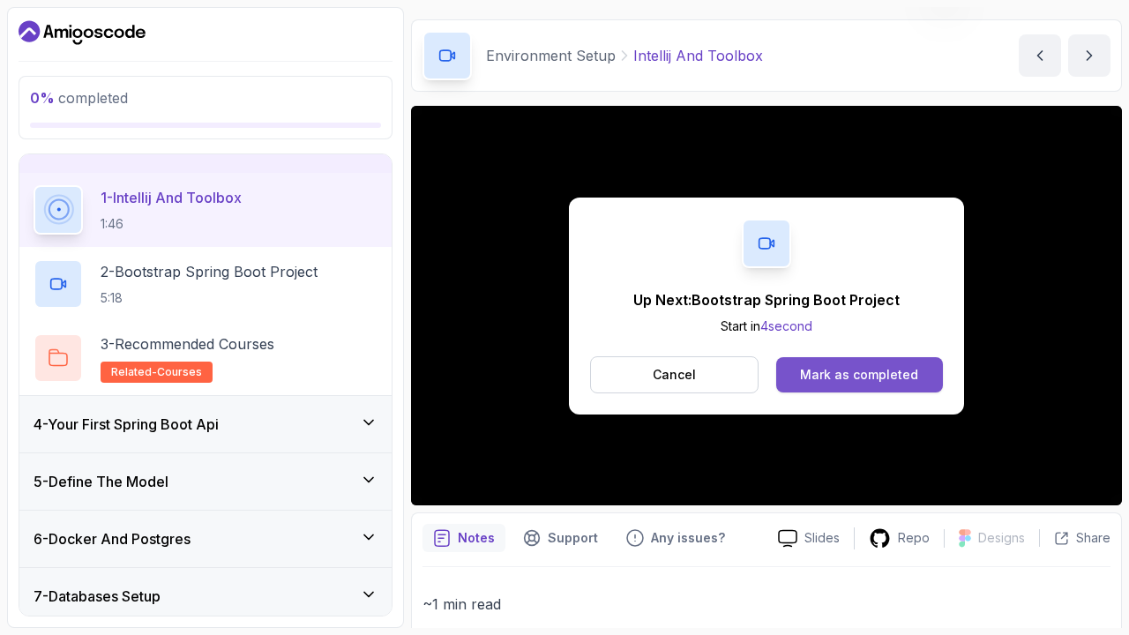
click at [861, 371] on div "Mark as completed" at bounding box center [859, 375] width 118 height 18
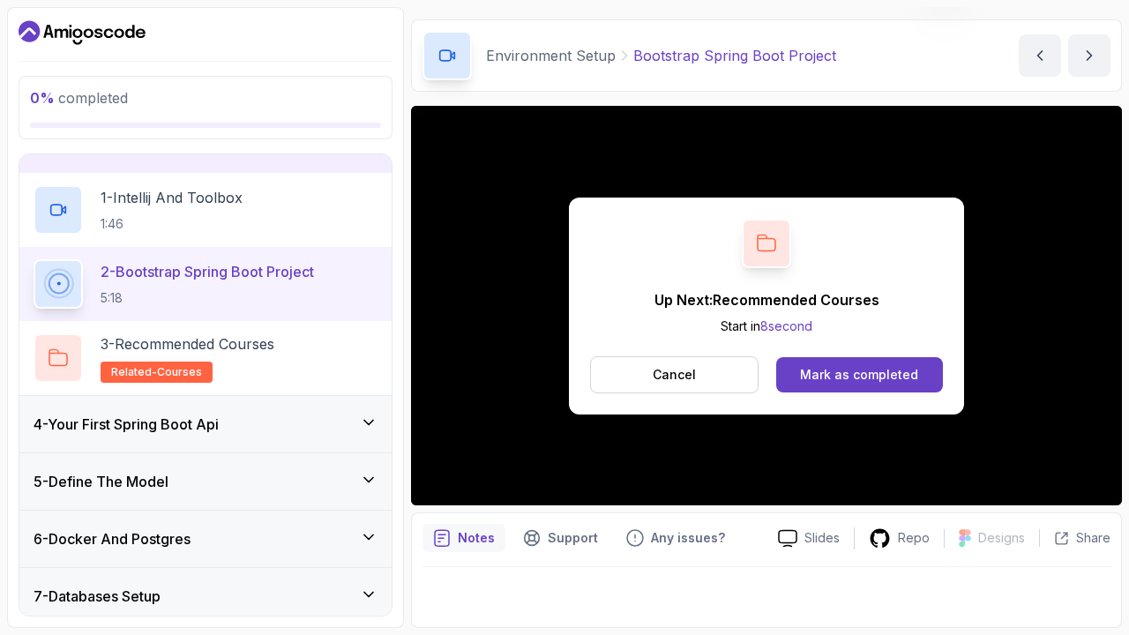
click at [861, 371] on div "Mark as completed" at bounding box center [859, 375] width 118 height 18
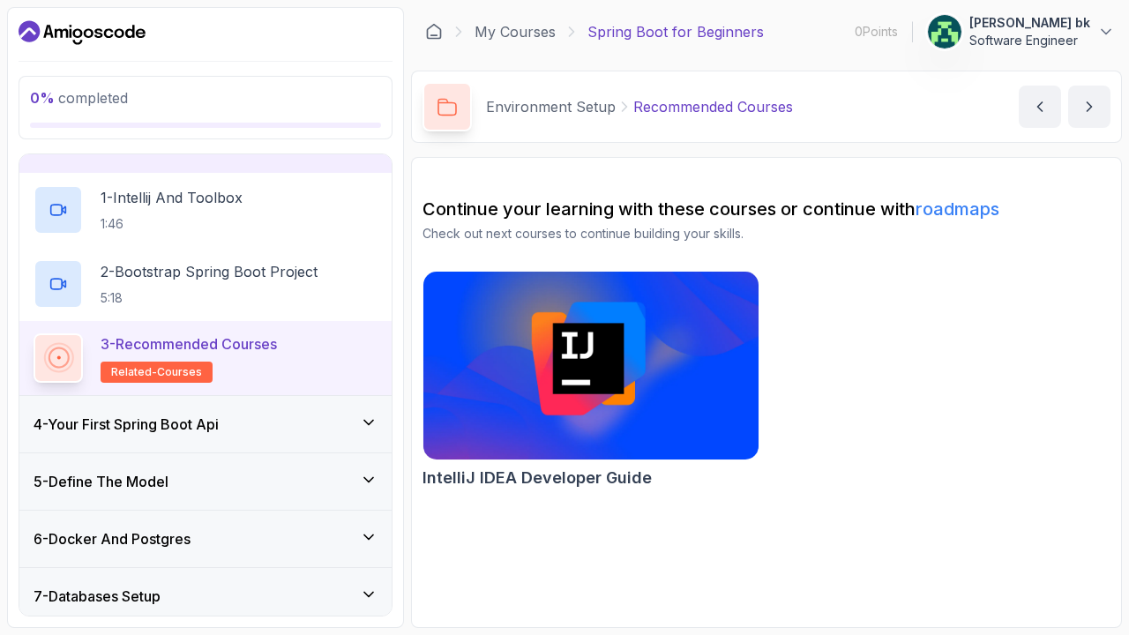
click at [275, 342] on p "3 - Recommended Courses" at bounding box center [189, 344] width 176 height 21
click at [578, 109] on p "Environment Setup" at bounding box center [551, 106] width 130 height 21
click at [439, 111] on icon at bounding box center [447, 107] width 19 height 19
click at [198, 379] on p "related-courses" at bounding box center [157, 372] width 112 height 21
click at [197, 376] on p "related-courses" at bounding box center [157, 372] width 112 height 21
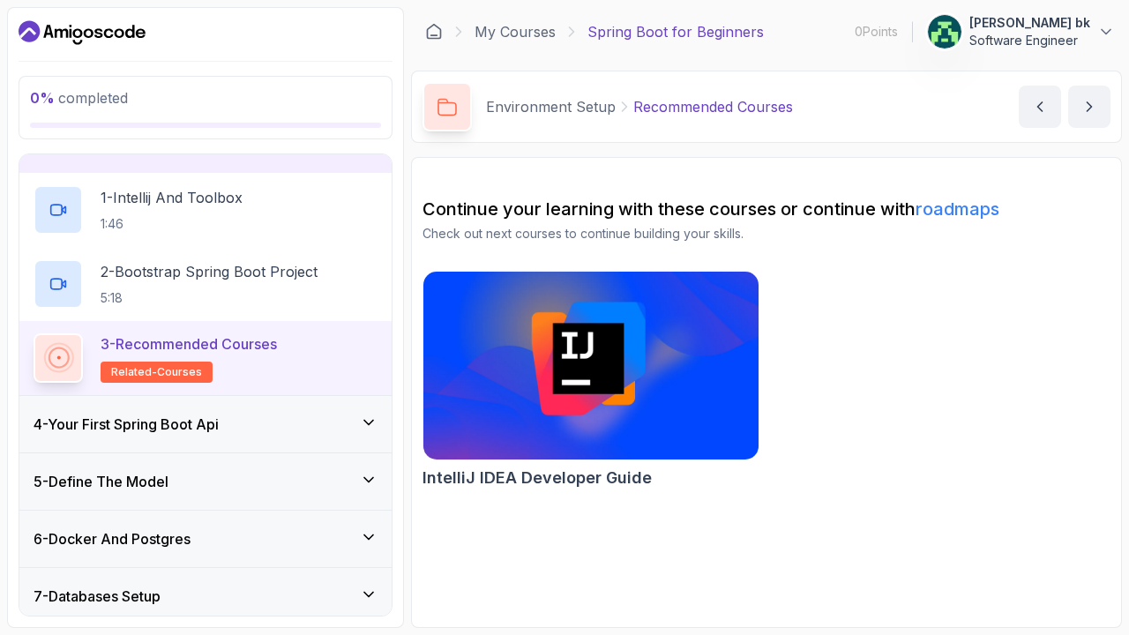
click at [197, 376] on p "related-courses" at bounding box center [157, 372] width 112 height 21
click at [246, 419] on div "4 - Your First Spring Boot Api" at bounding box center [206, 424] width 344 height 21
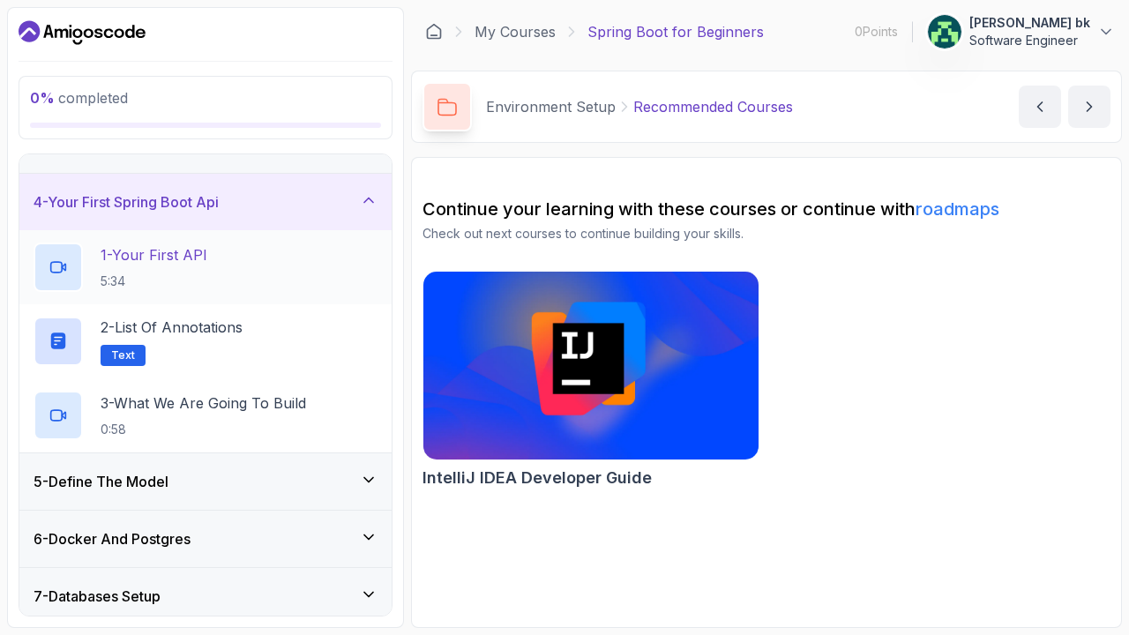
click at [303, 254] on div "1 - Your First API 5:34" at bounding box center [206, 267] width 344 height 49
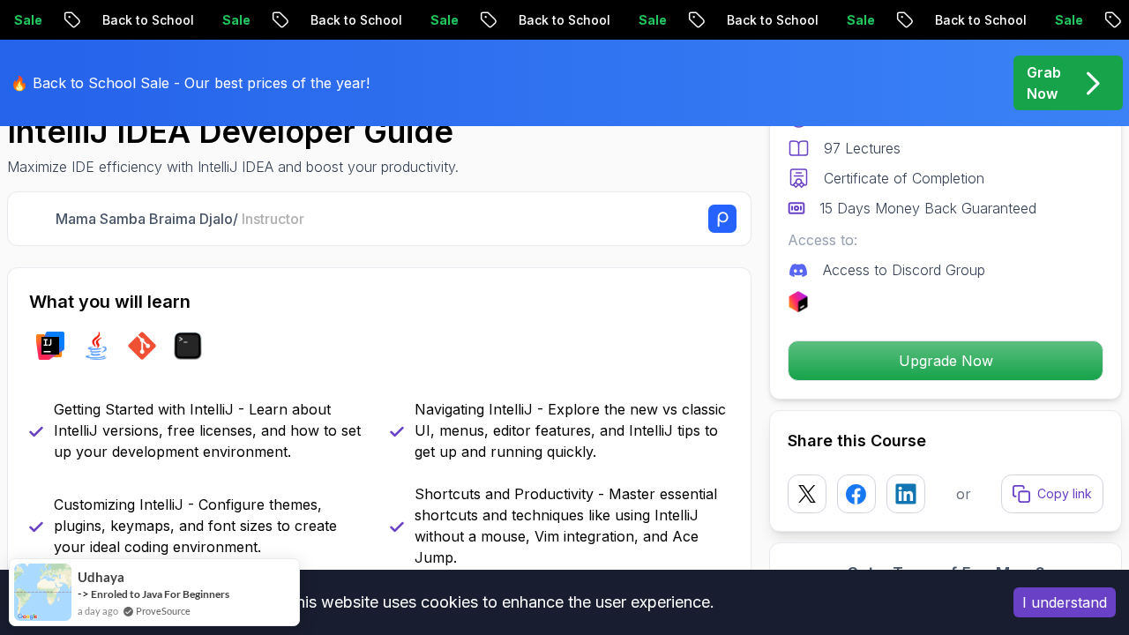
scroll to position [619, 0]
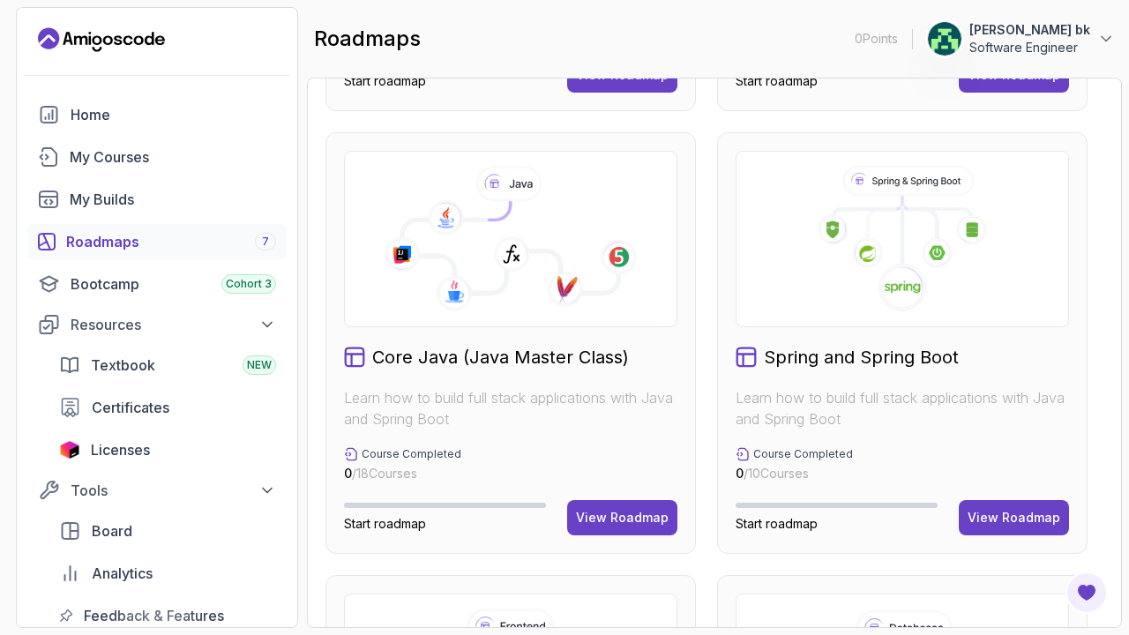
scroll to position [420, 0]
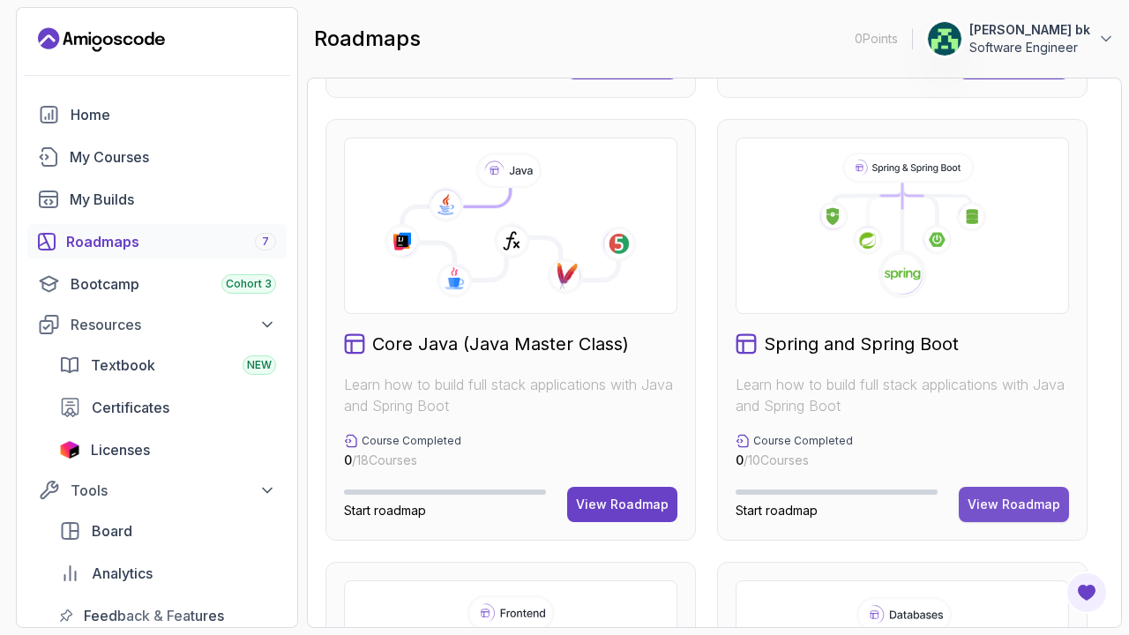
click at [1020, 506] on div "View Roadmap" at bounding box center [1014, 505] width 93 height 18
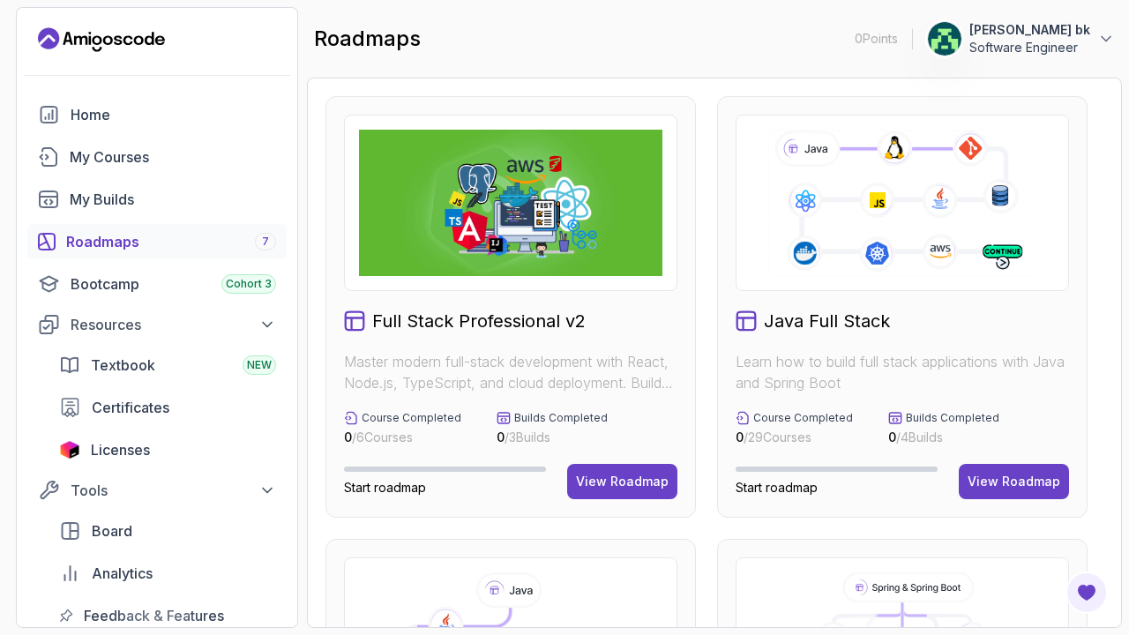
scroll to position [28, 0]
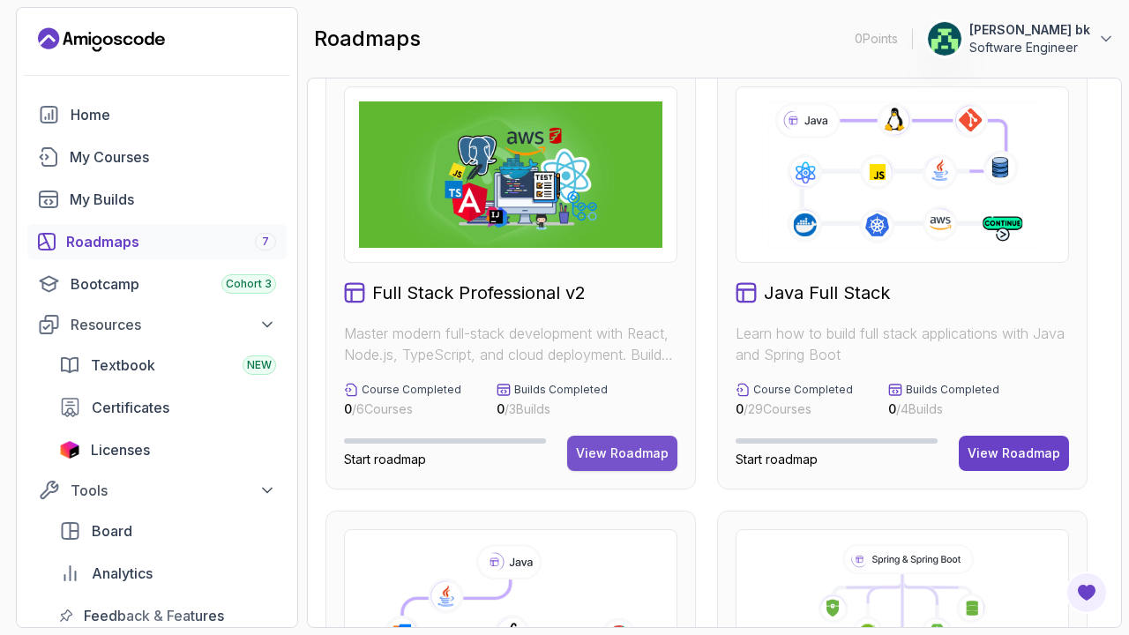
click at [587, 454] on div "View Roadmap" at bounding box center [622, 454] width 93 height 18
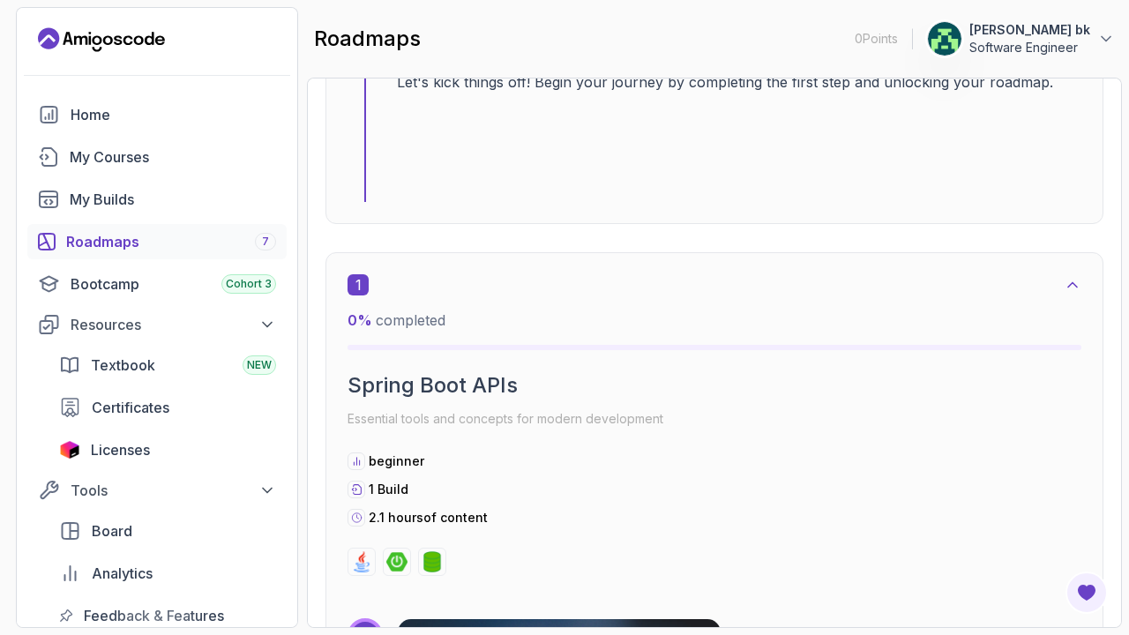
scroll to position [916, 0]
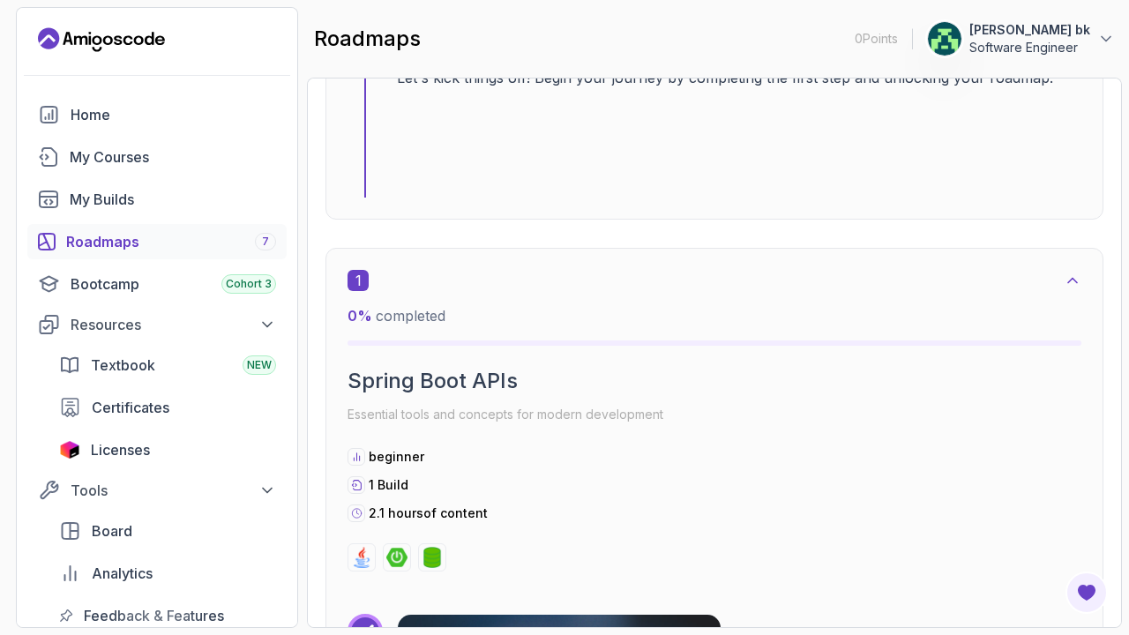
click at [1068, 298] on div "1 0 % completed" at bounding box center [715, 308] width 734 height 76
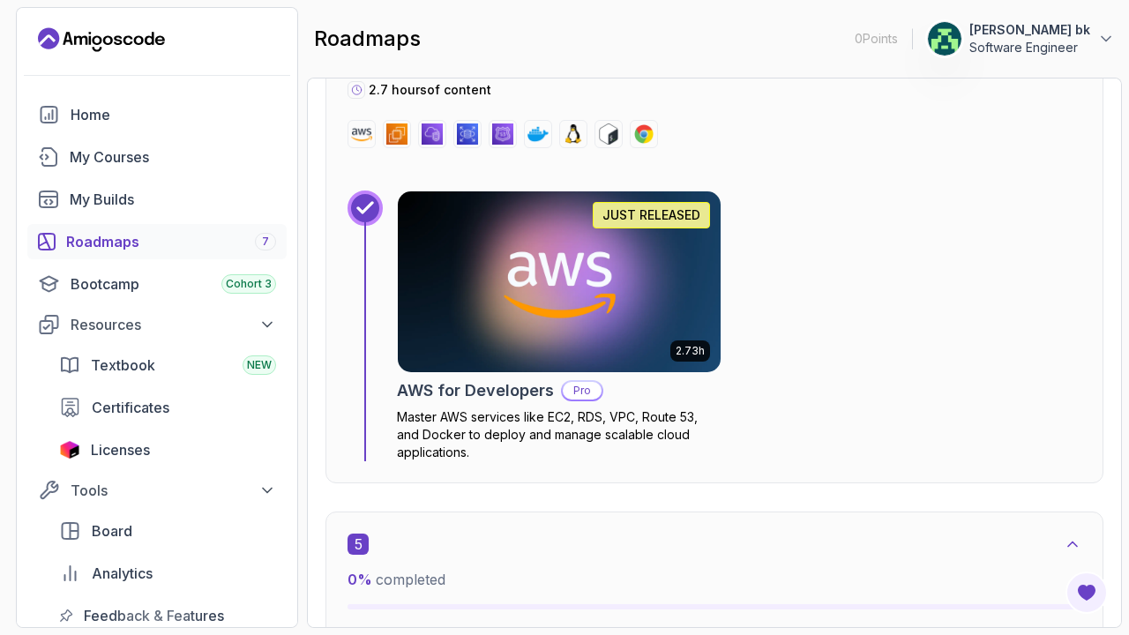
scroll to position [2759, 0]
